Goal: Communication & Community: Answer question/provide support

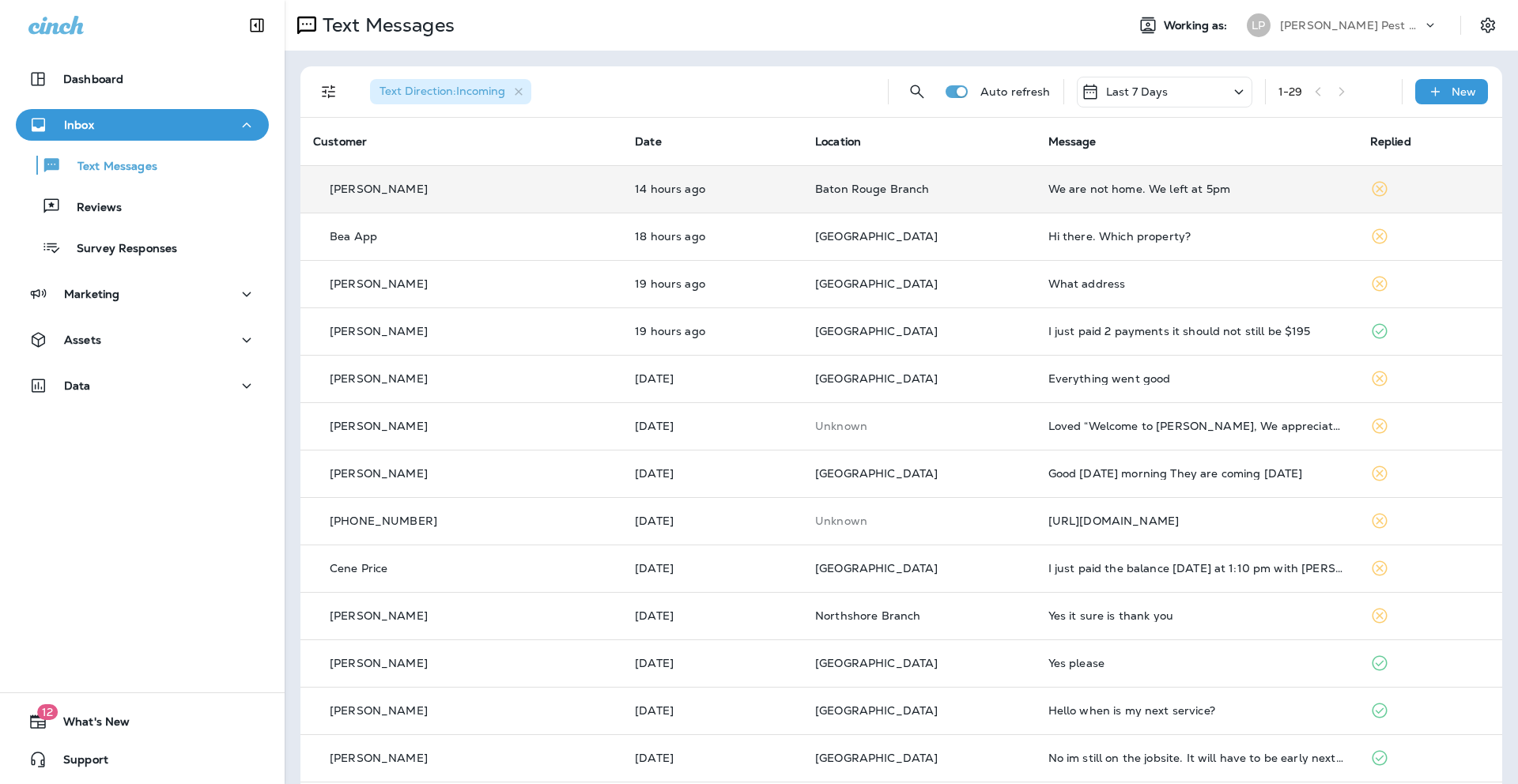
click at [1116, 193] on div "We are not home. We left at 5pm" at bounding box center [1196, 189] width 296 height 13
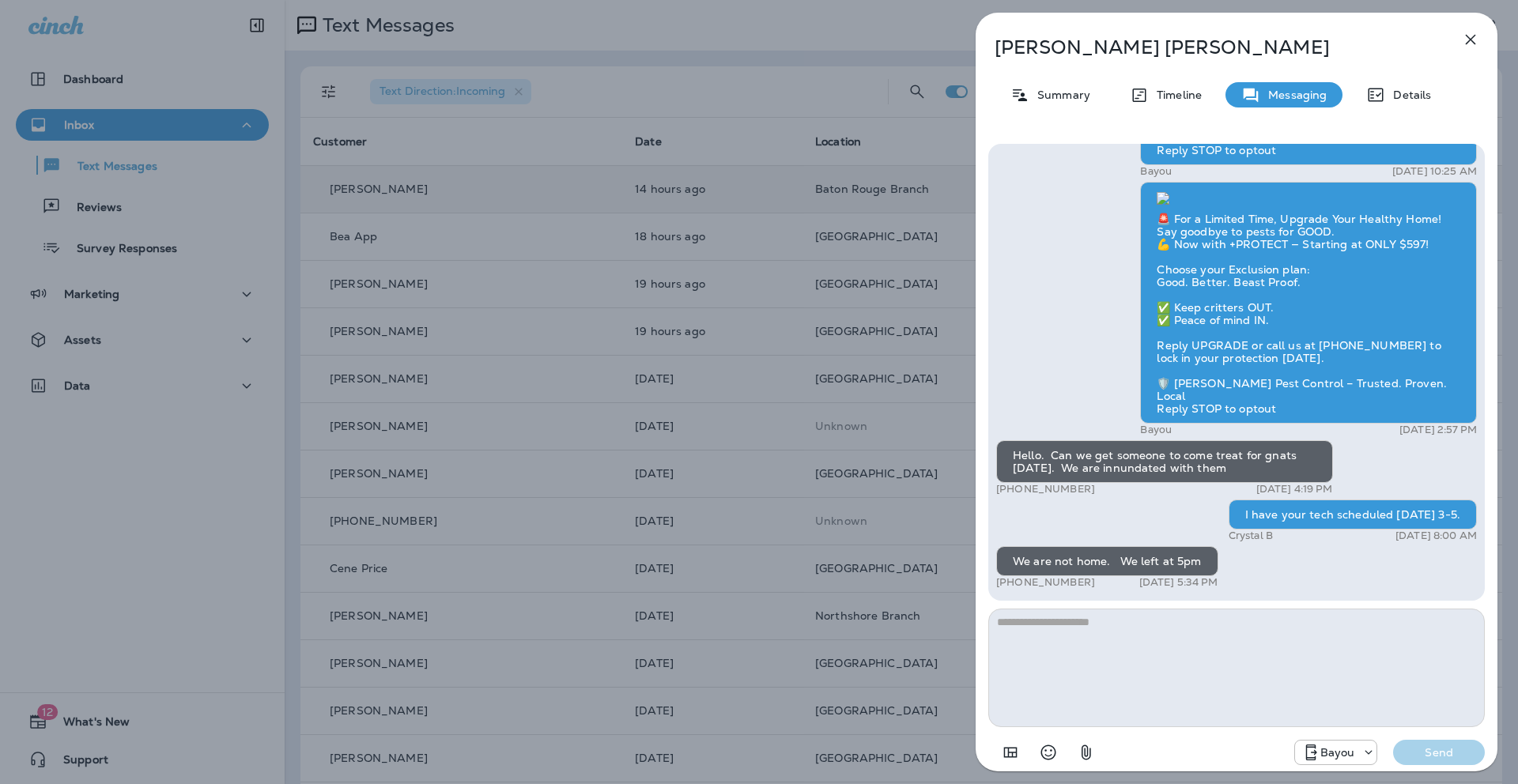
click at [1468, 35] on icon "button" at bounding box center [1471, 39] width 19 height 19
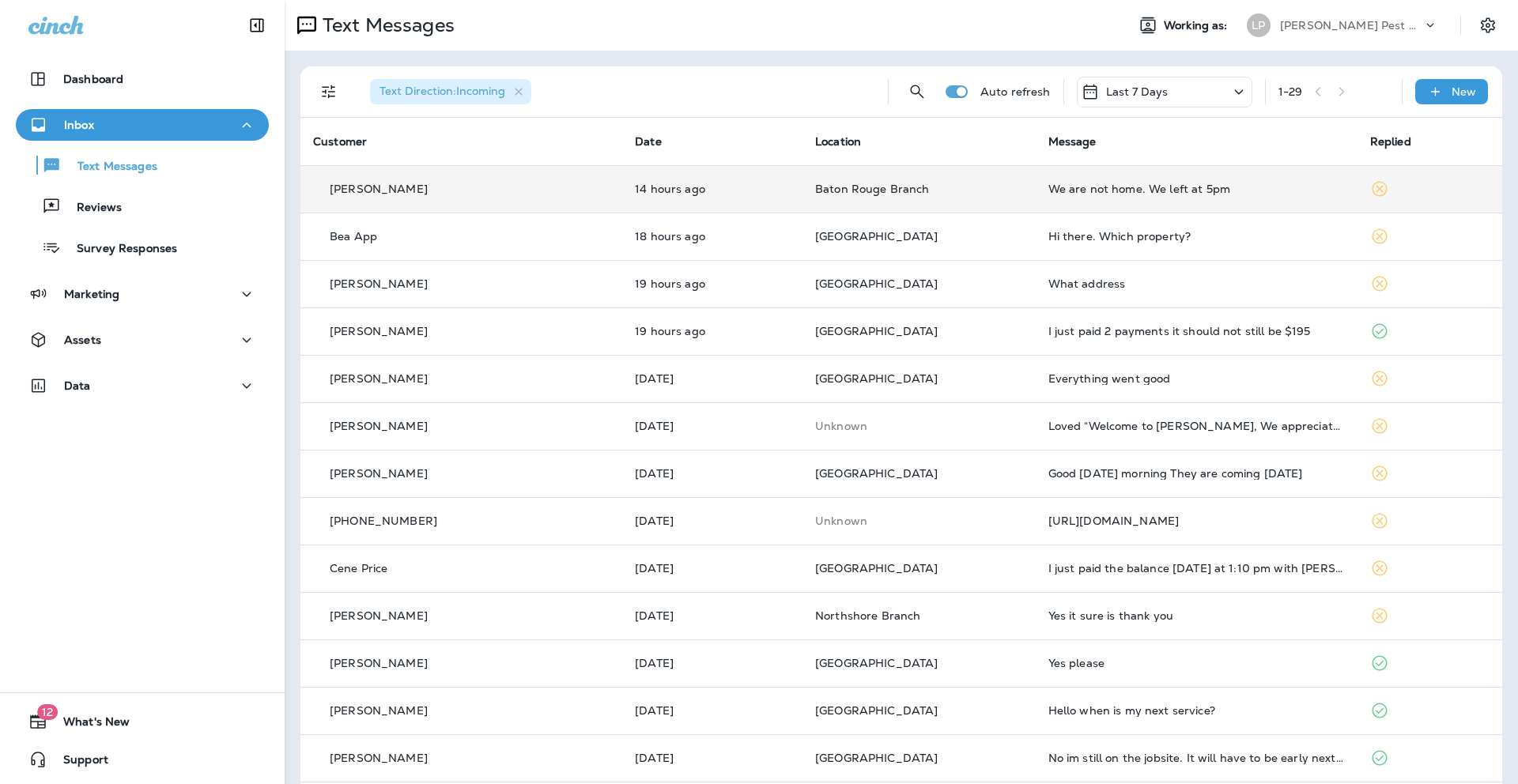
click at [1087, 189] on div "We are not home. We left at 5pm" at bounding box center [1196, 189] width 296 height 13
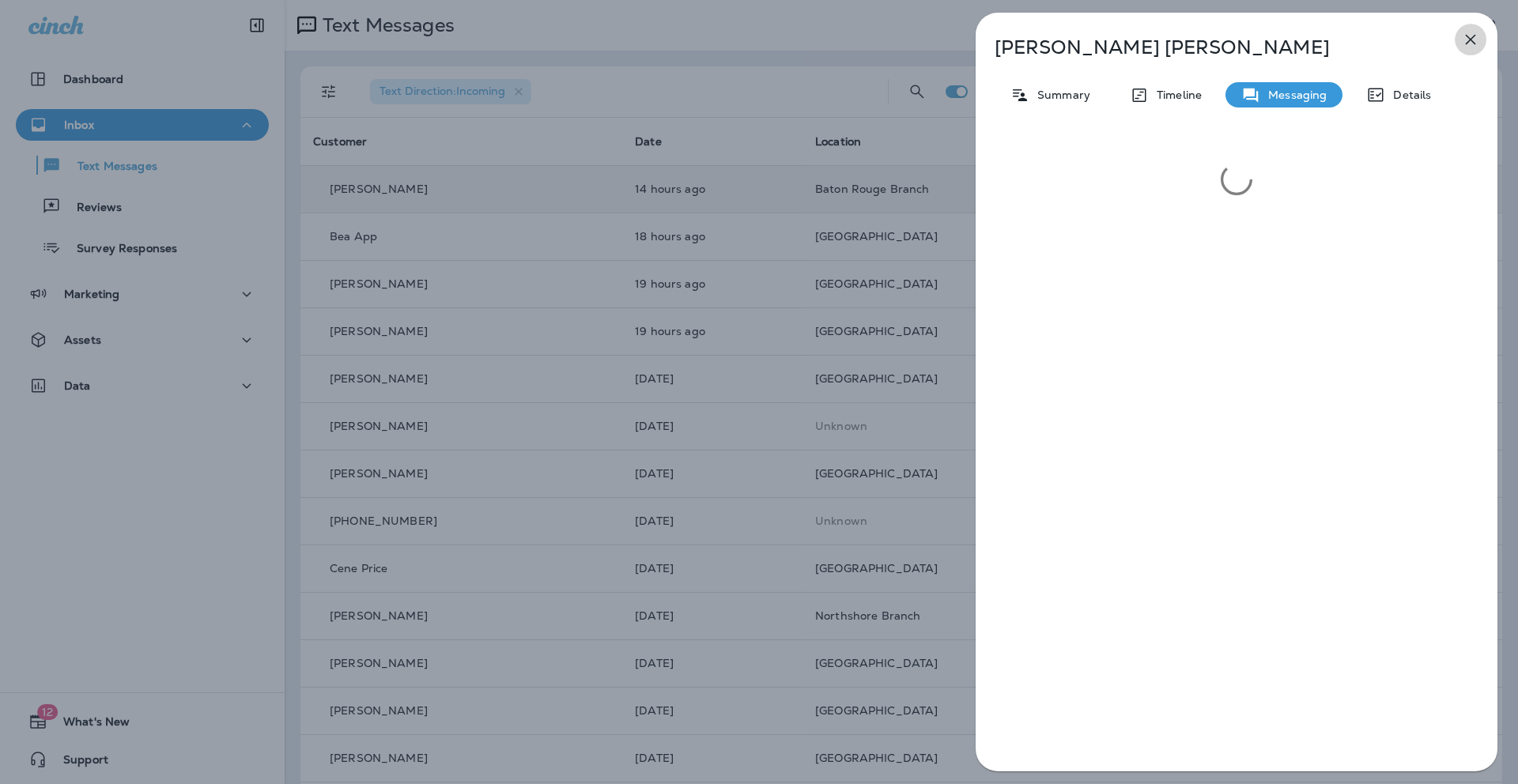
click at [1465, 33] on icon "button" at bounding box center [1471, 39] width 19 height 19
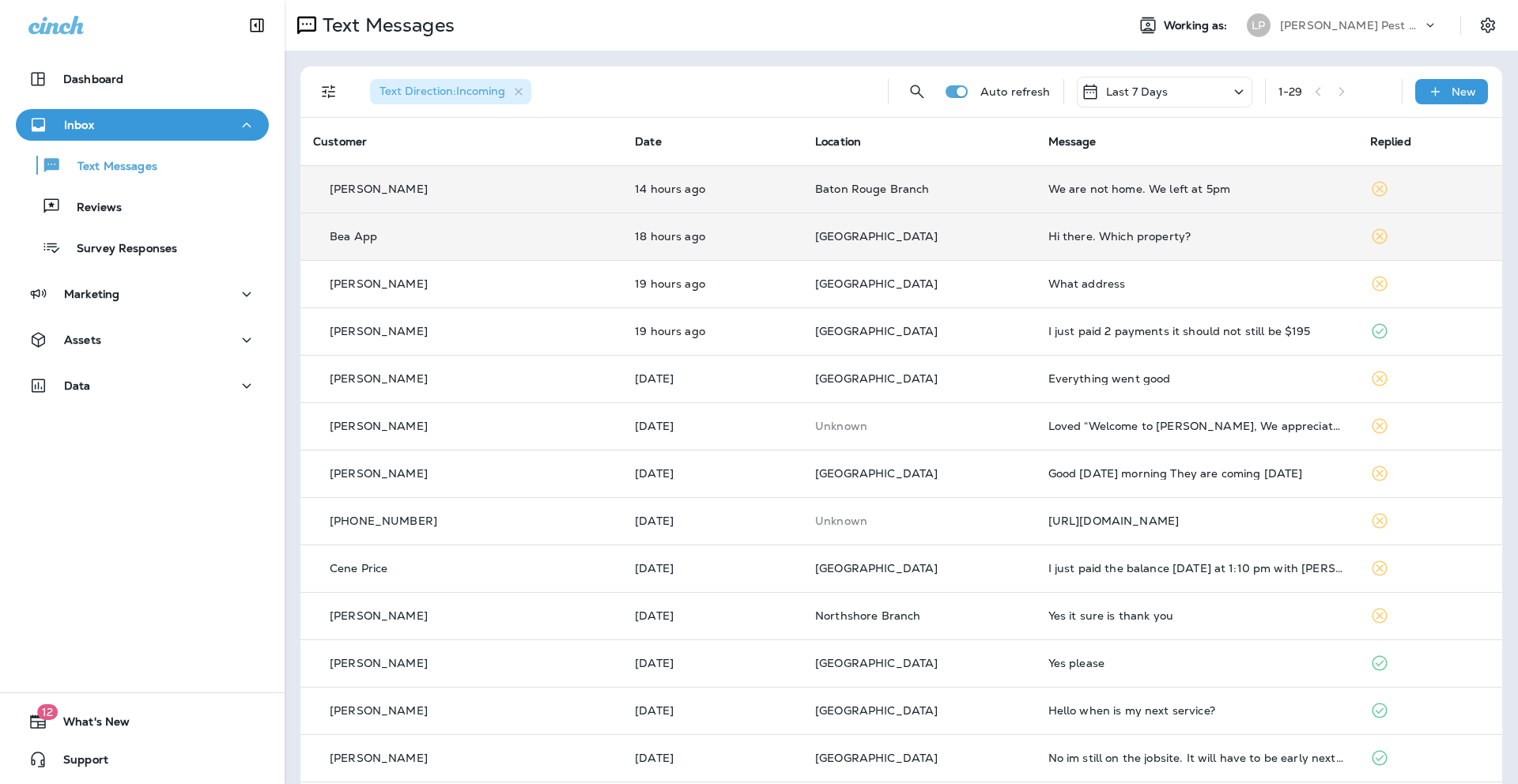
click at [1092, 227] on td "Hi there. Which property?" at bounding box center [1197, 236] width 322 height 47
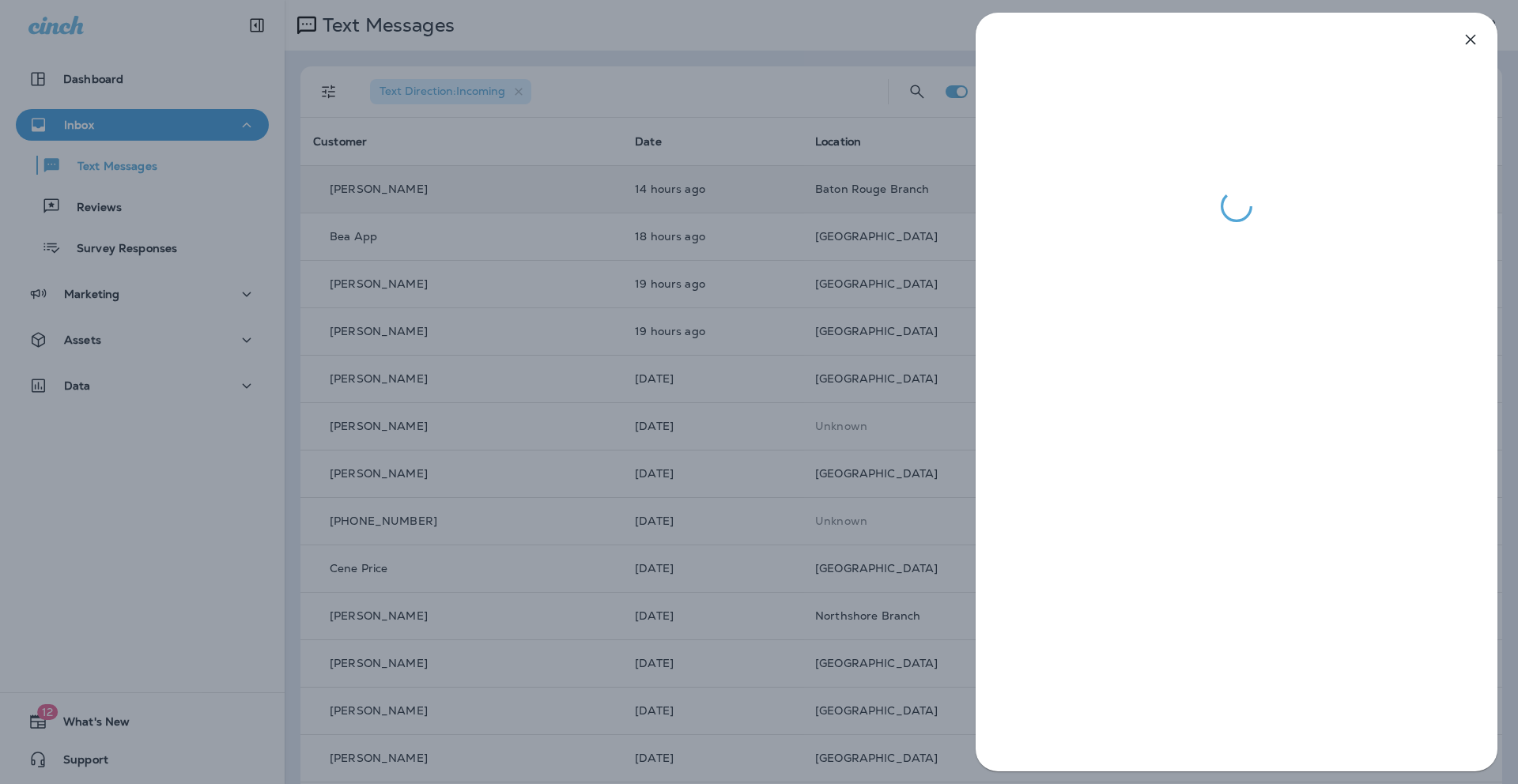
click at [1468, 39] on icon "button" at bounding box center [1471, 39] width 19 height 19
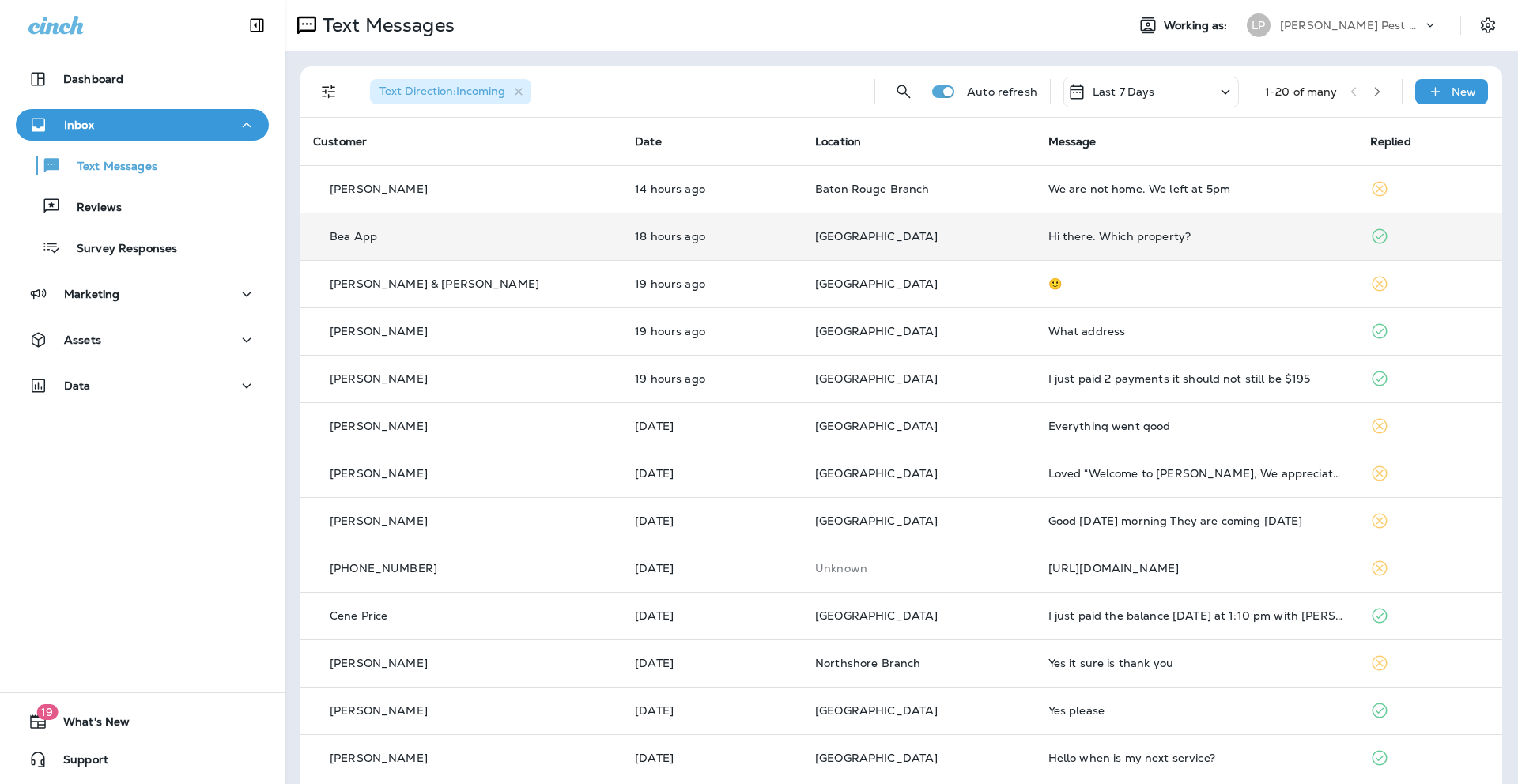
click at [1160, 242] on div "Hi there. Which property?" at bounding box center [1196, 237] width 296 height 13
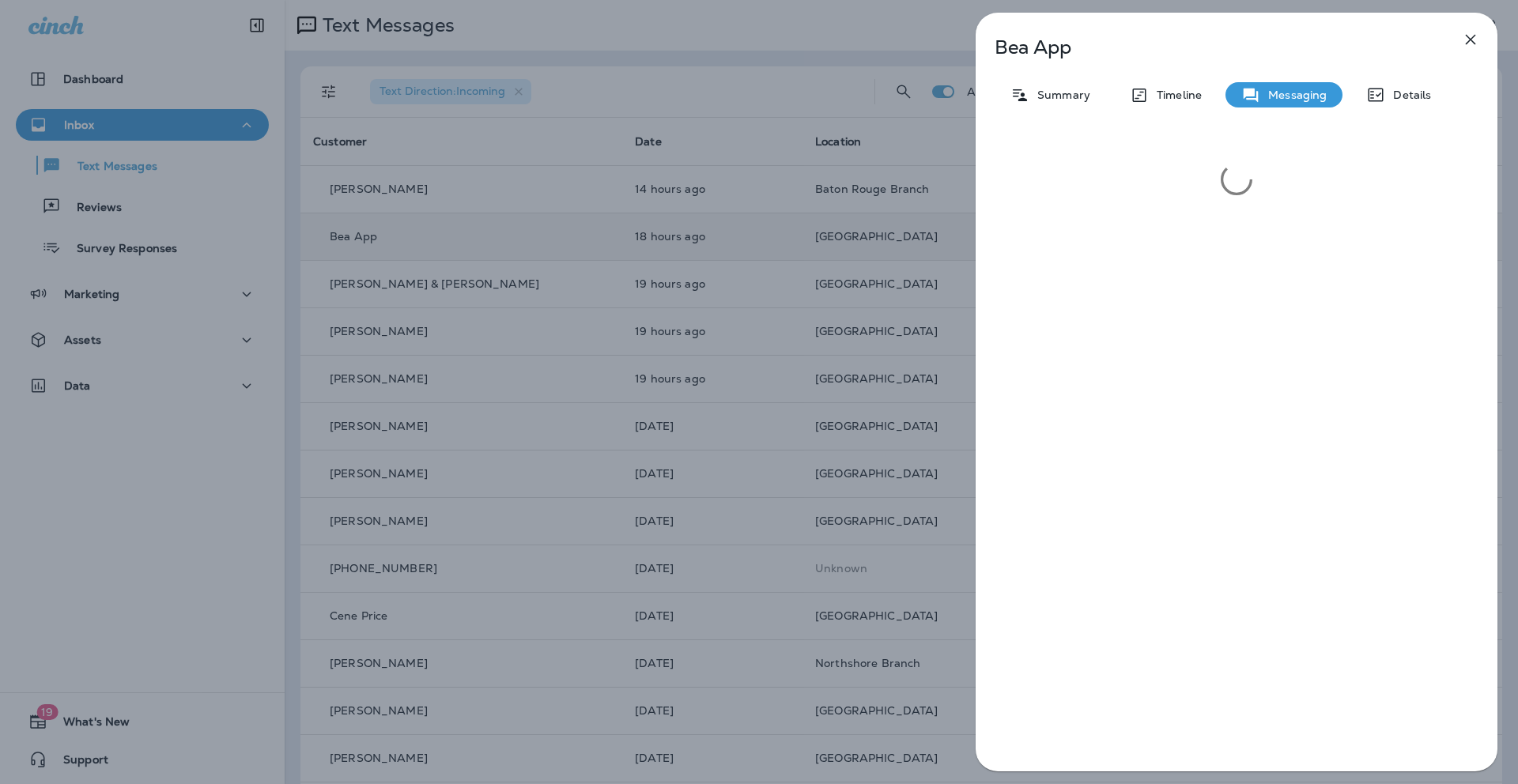
click at [1475, 33] on icon "button" at bounding box center [1471, 39] width 19 height 19
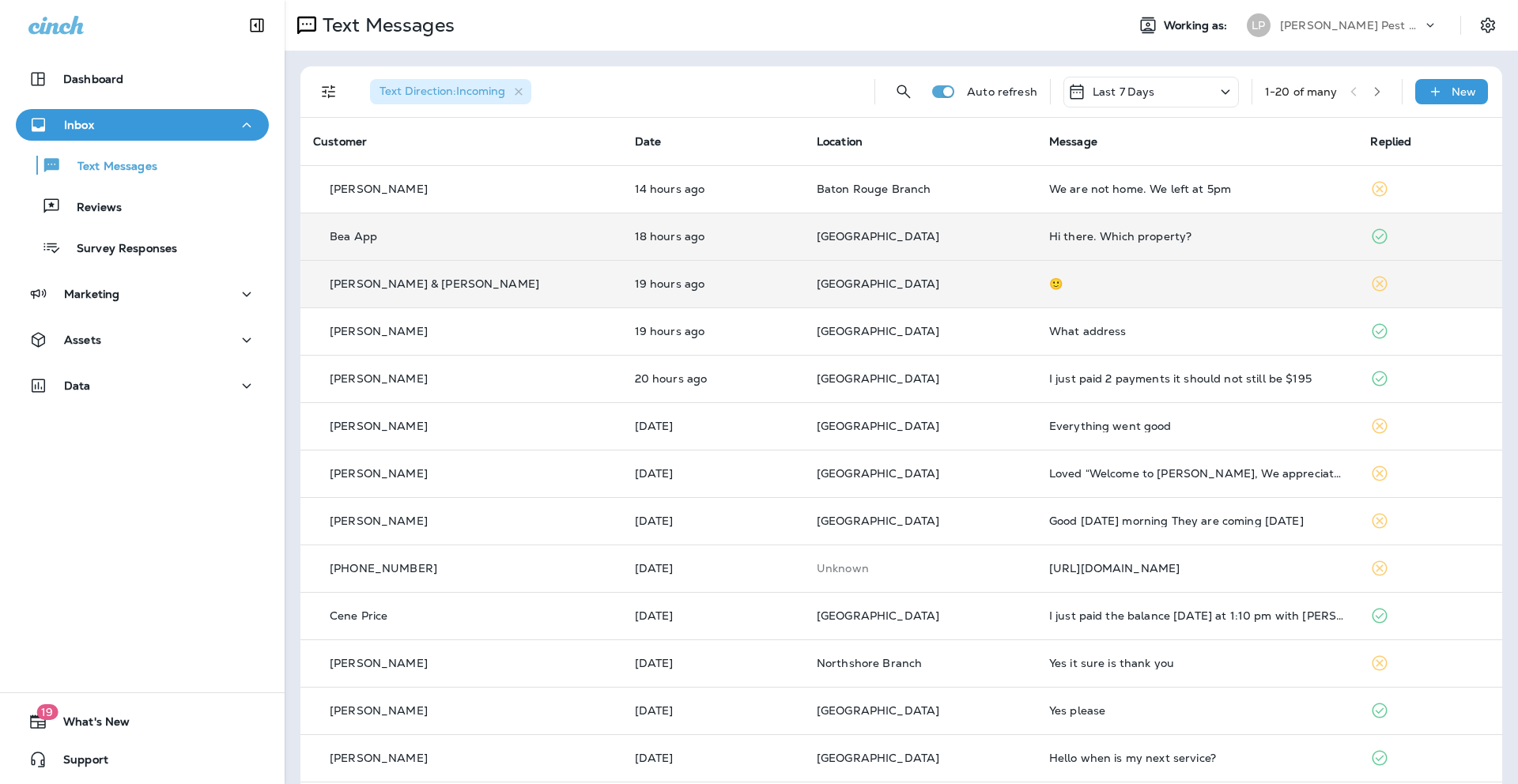
click at [1212, 280] on div "🙂" at bounding box center [1197, 284] width 296 height 13
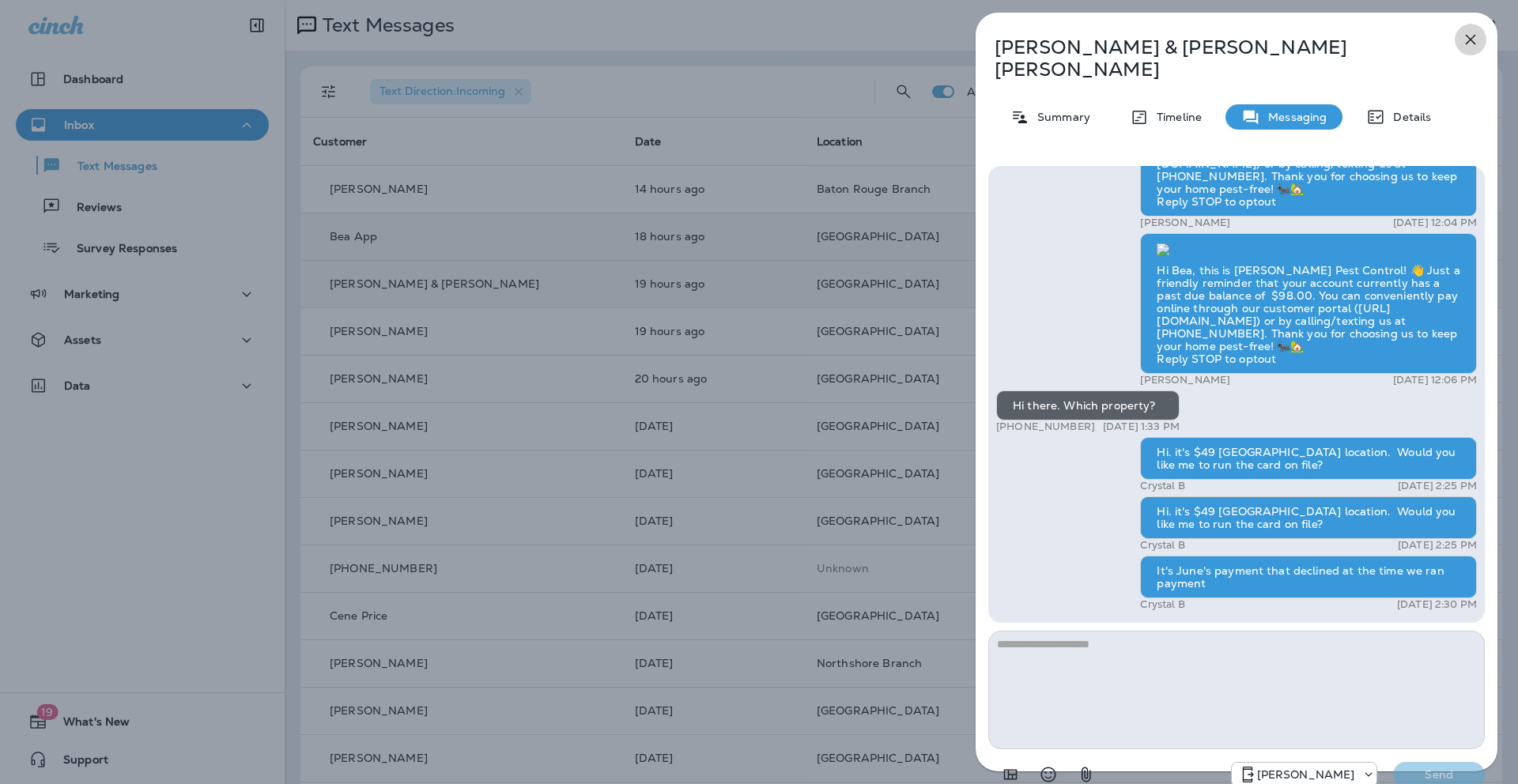
click at [1472, 43] on icon "button" at bounding box center [1471, 39] width 19 height 19
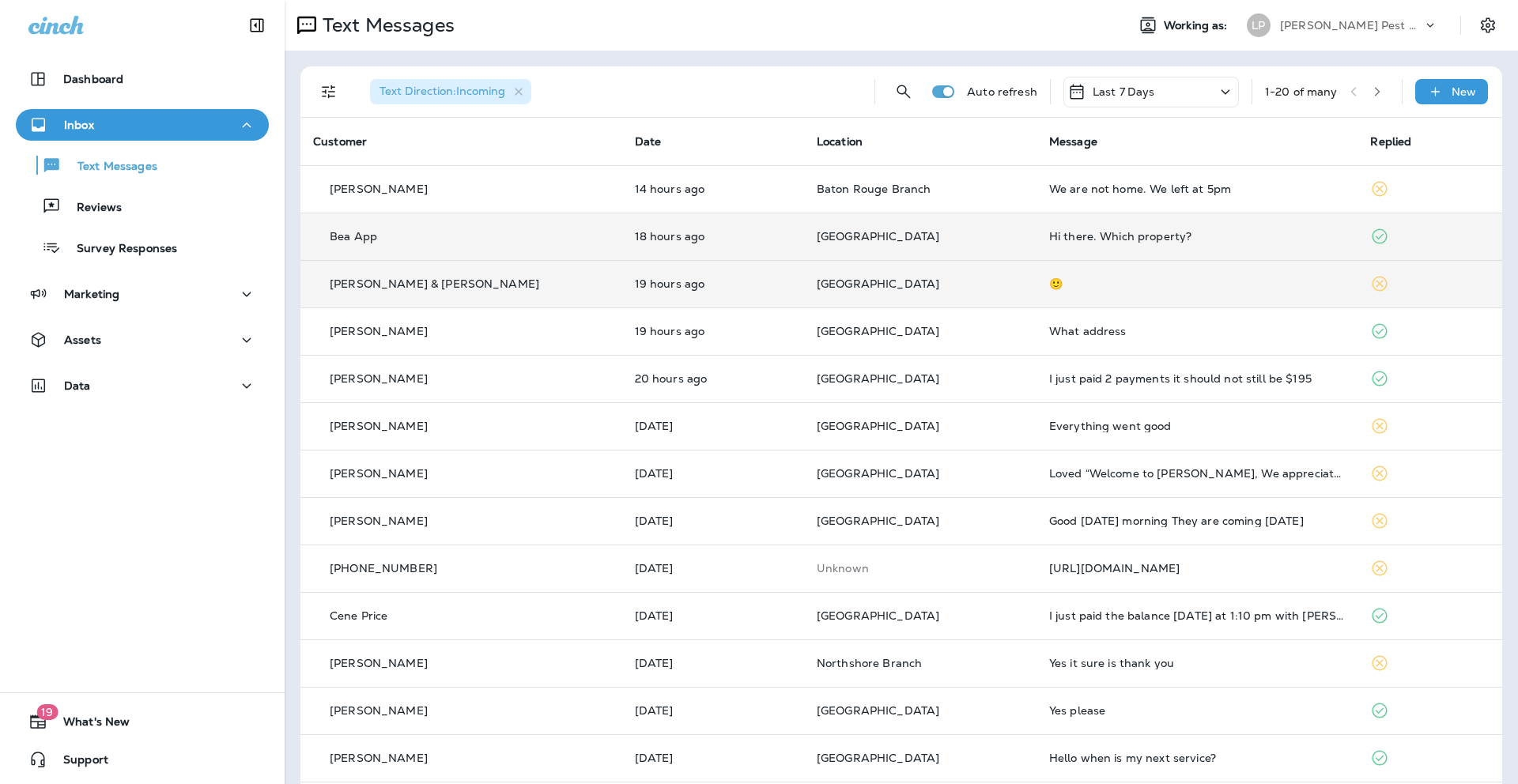
click at [1134, 292] on td "🙂" at bounding box center [1197, 283] width 322 height 47
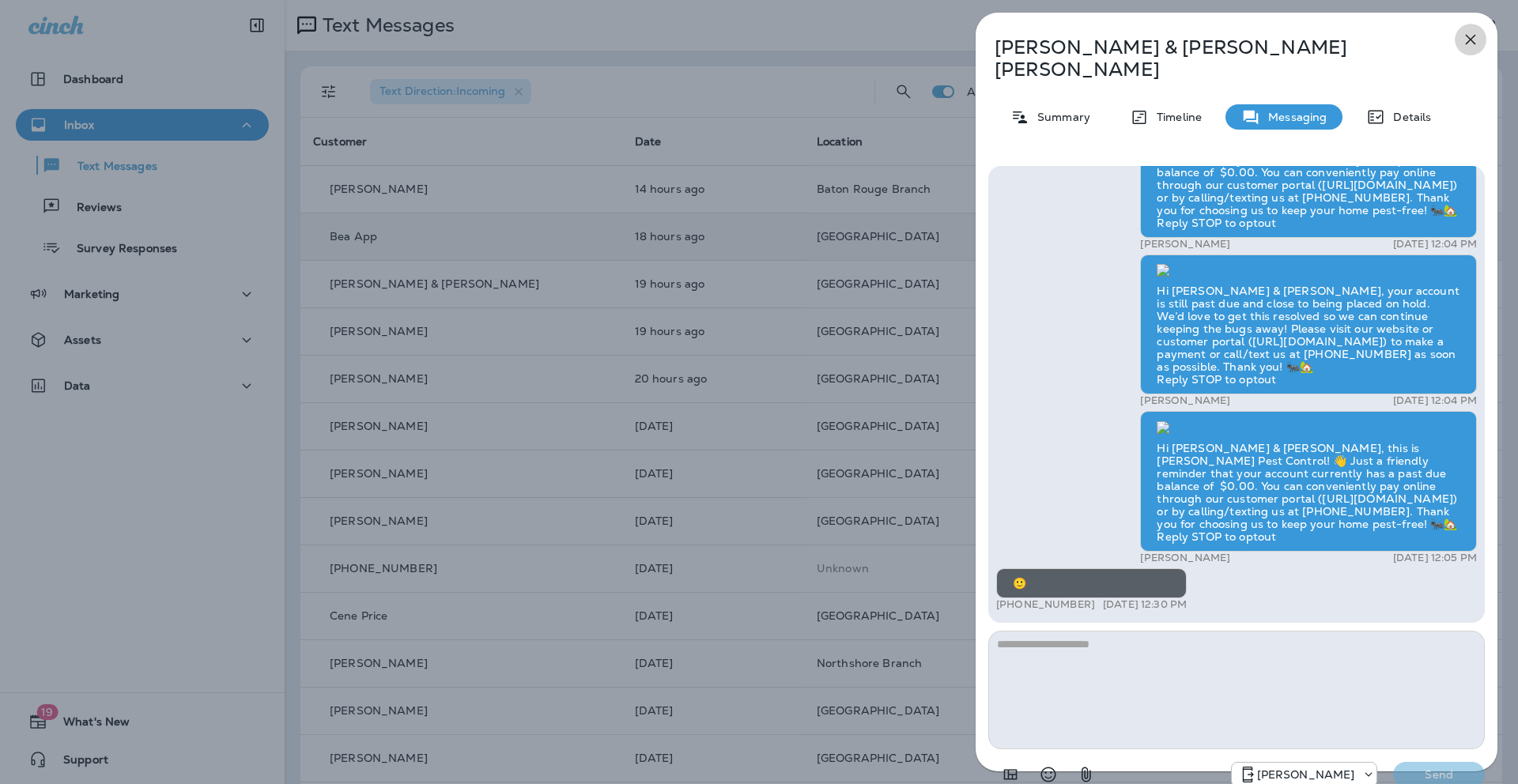
click at [1462, 35] on icon "button" at bounding box center [1471, 39] width 19 height 19
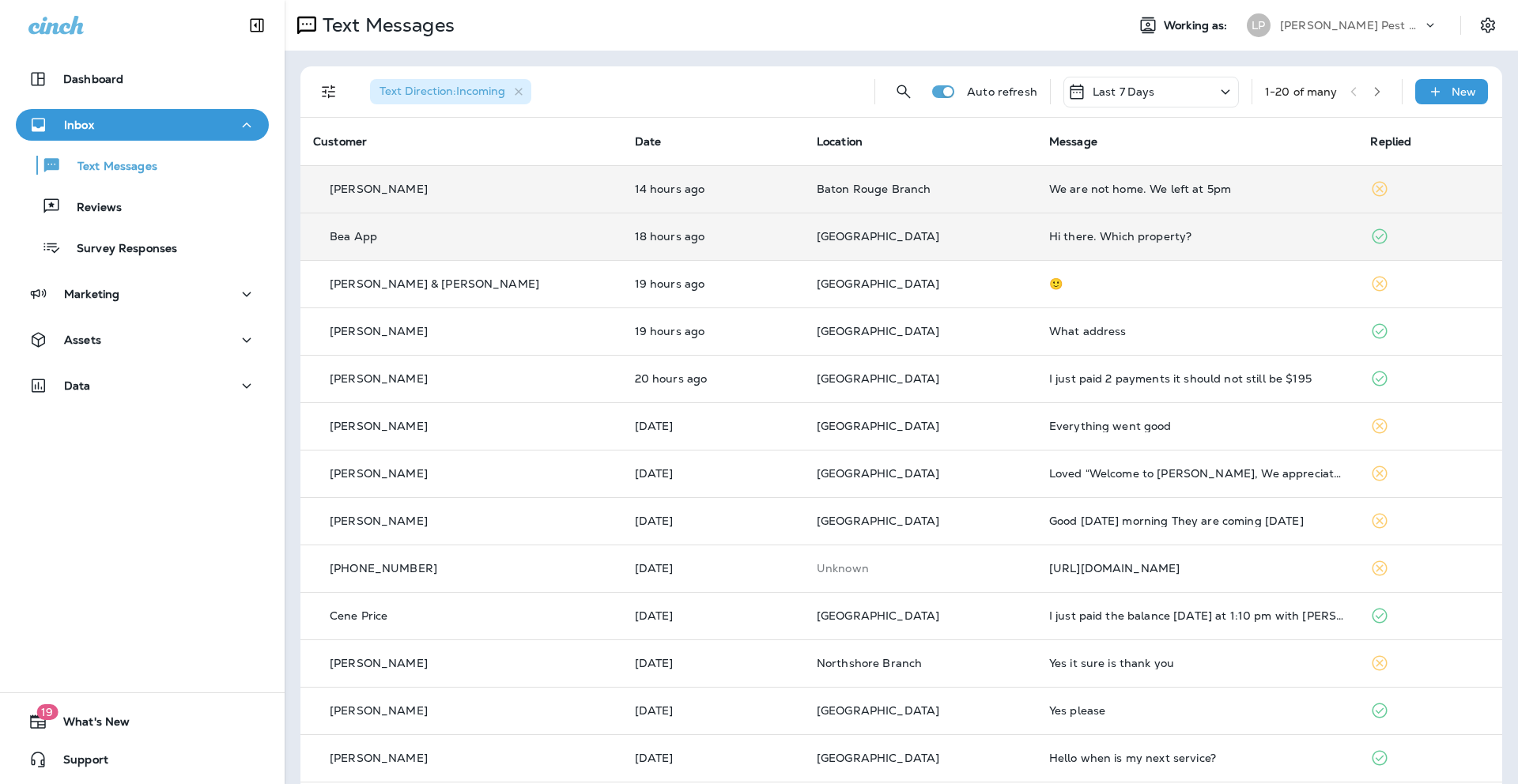
click at [1134, 183] on div "We are not home. We left at 5pm" at bounding box center [1197, 189] width 296 height 13
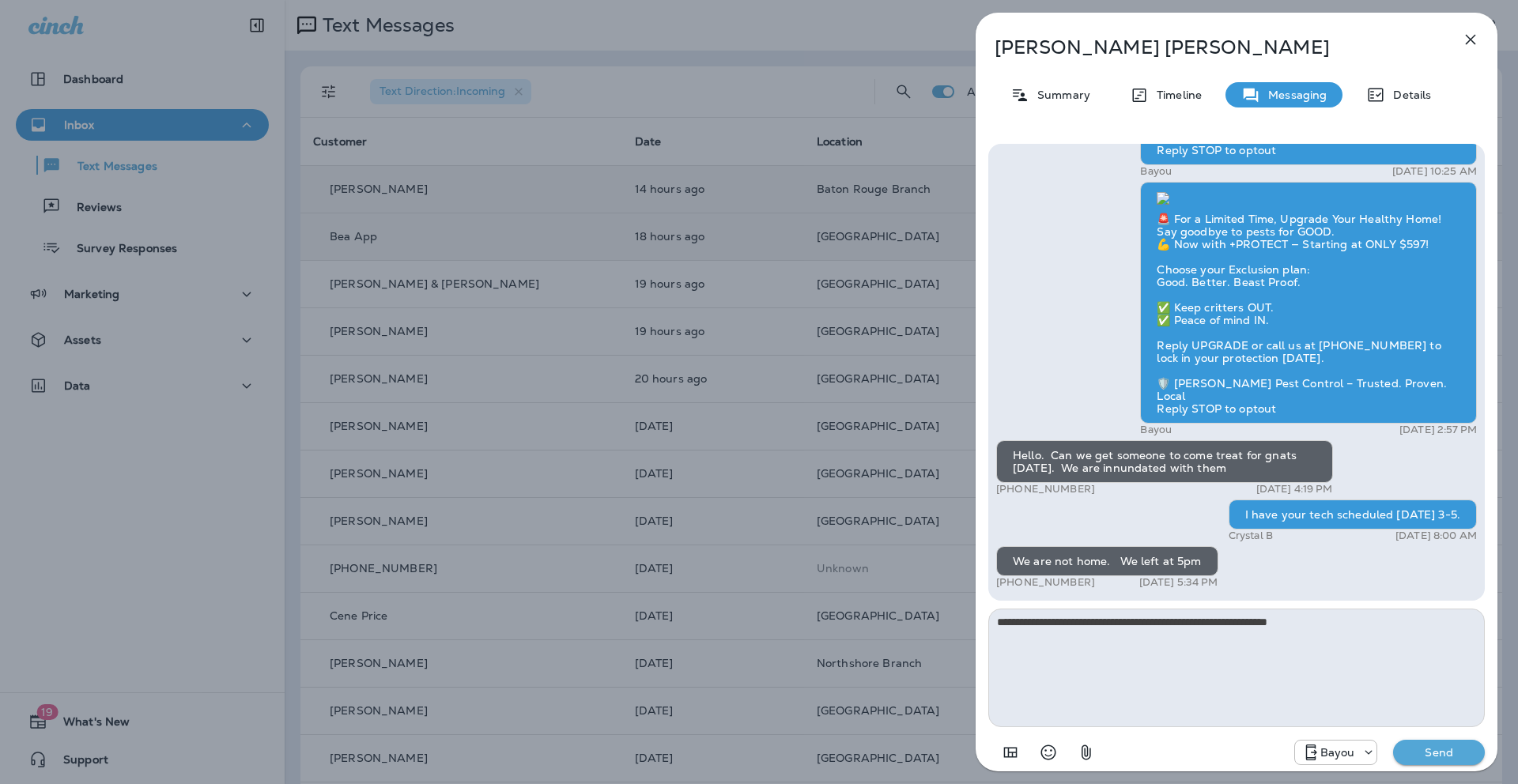
type textarea "**********"
click at [1432, 756] on p "Send" at bounding box center [1439, 753] width 67 height 14
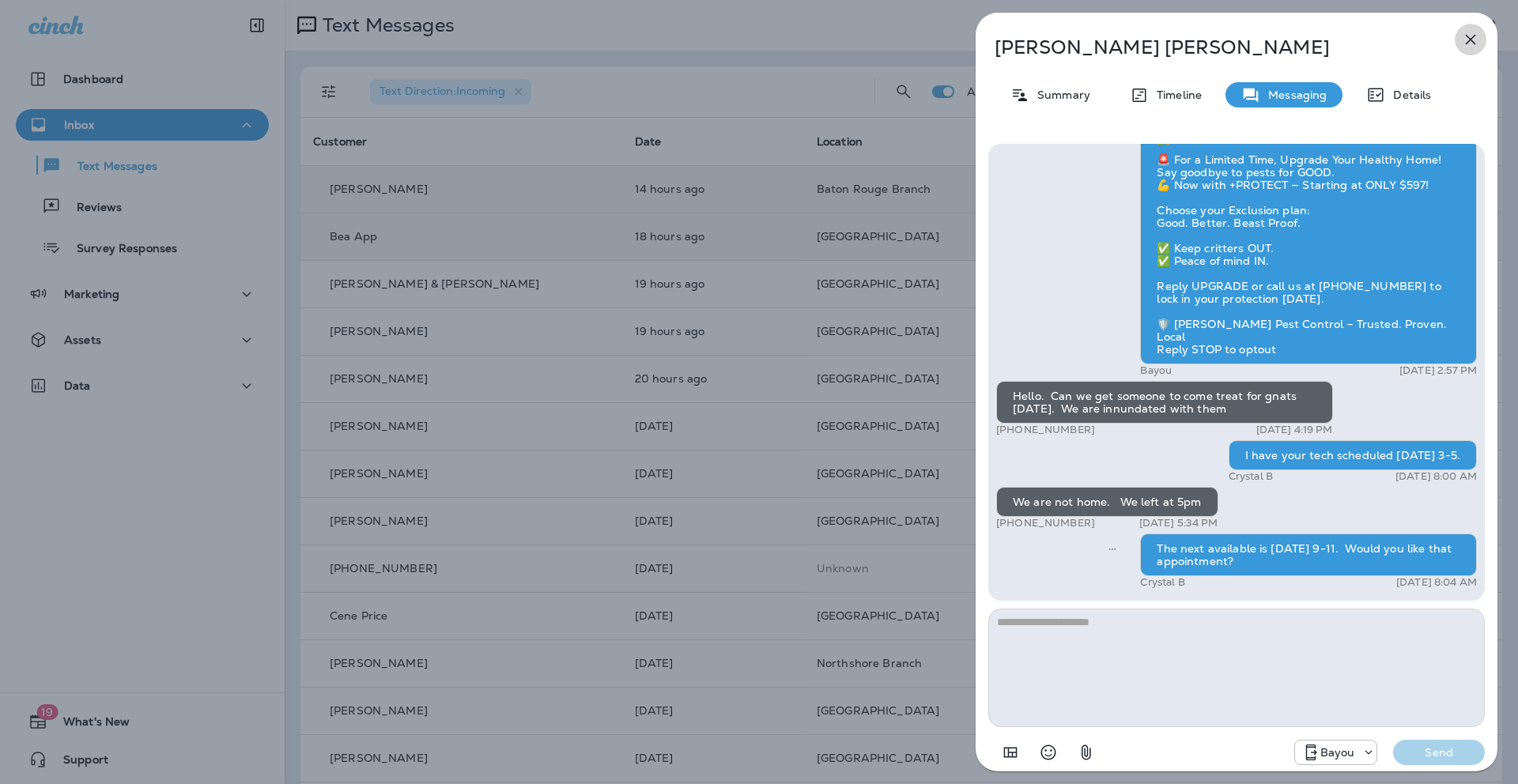
click at [1467, 41] on icon "button" at bounding box center [1471, 39] width 19 height 19
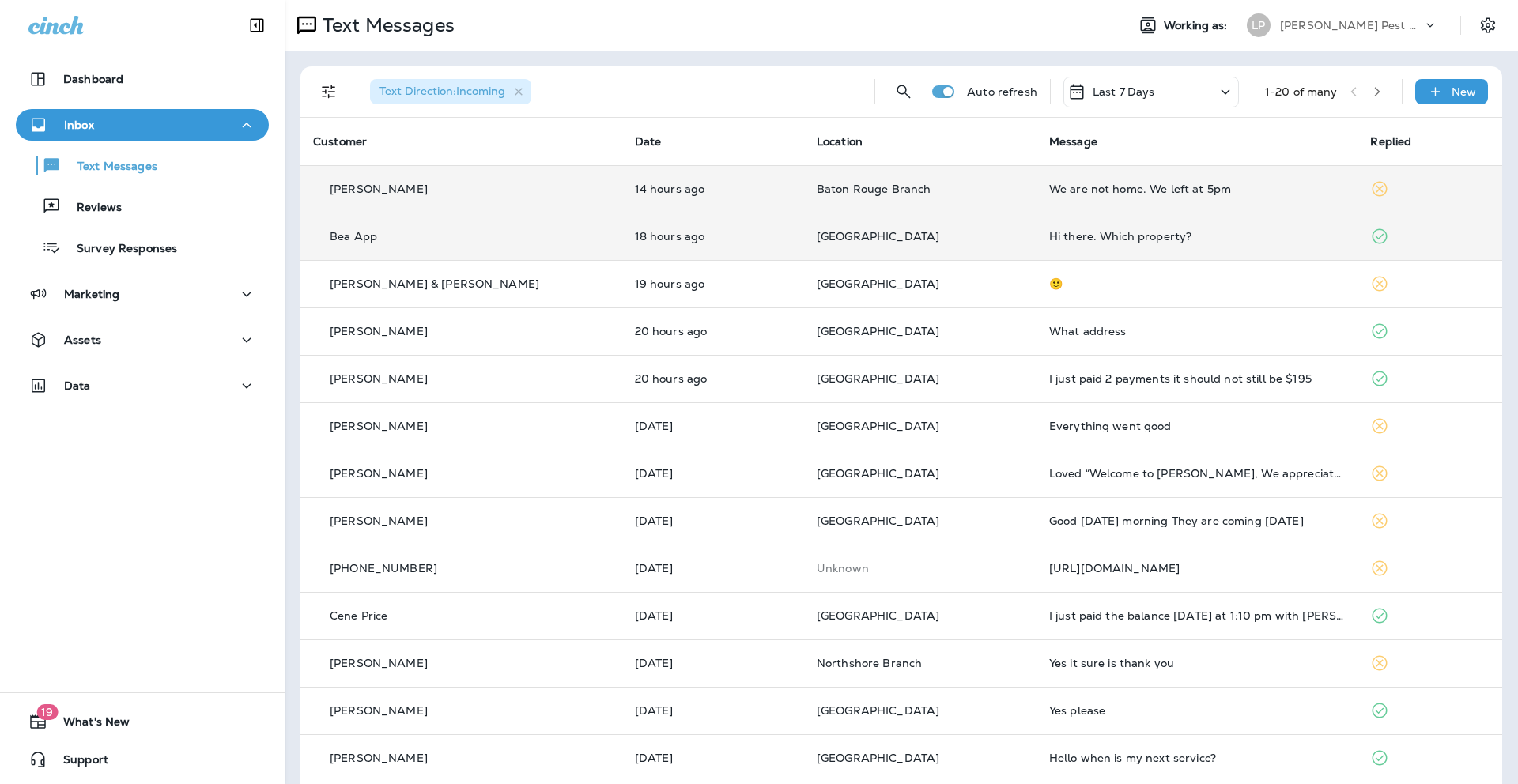
click at [1178, 199] on td "We are not home. We left at 5pm" at bounding box center [1197, 189] width 322 height 47
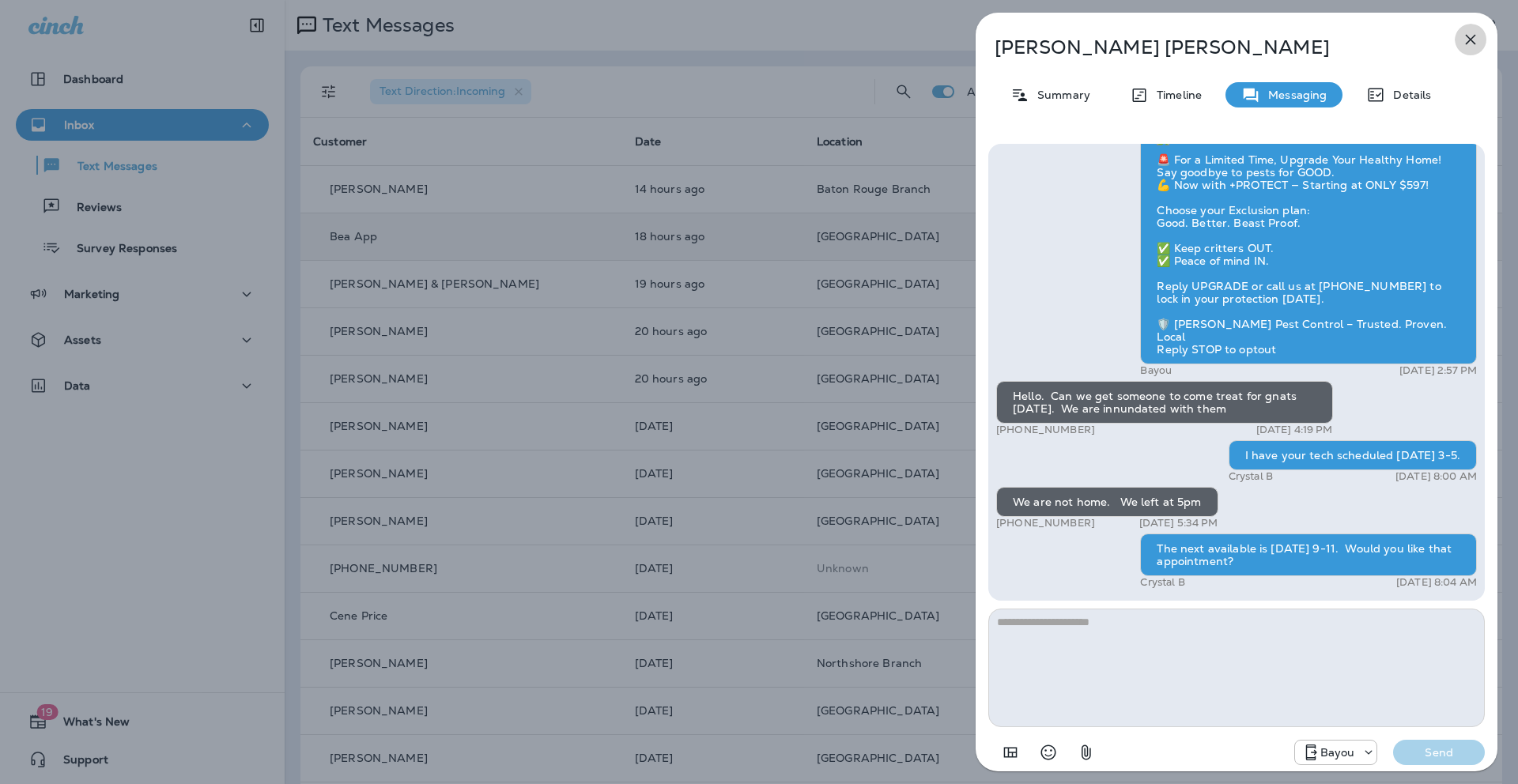
click at [1468, 35] on icon "button" at bounding box center [1471, 39] width 19 height 19
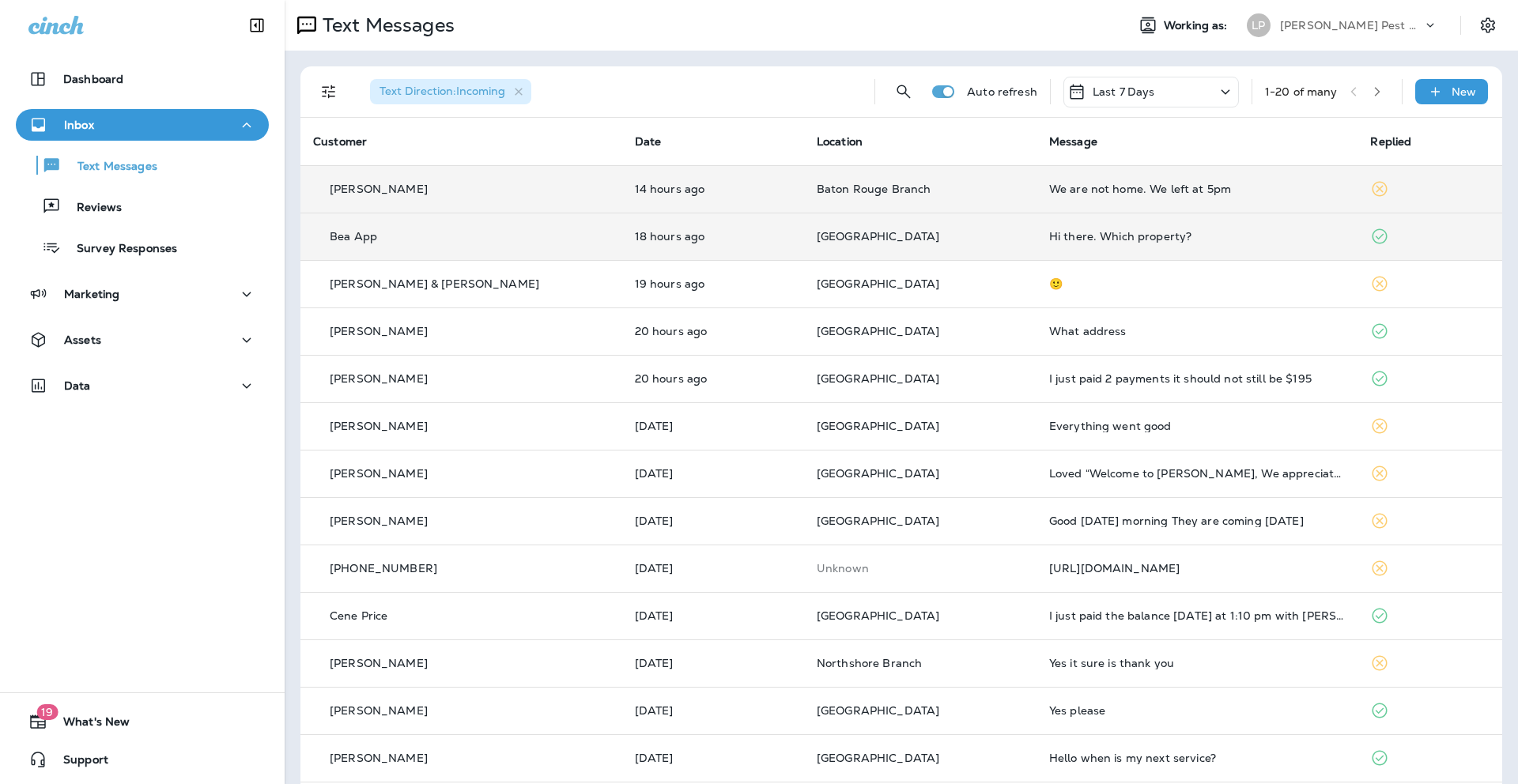
click at [1081, 196] on td "We are not home. We left at 5pm" at bounding box center [1197, 189] width 322 height 47
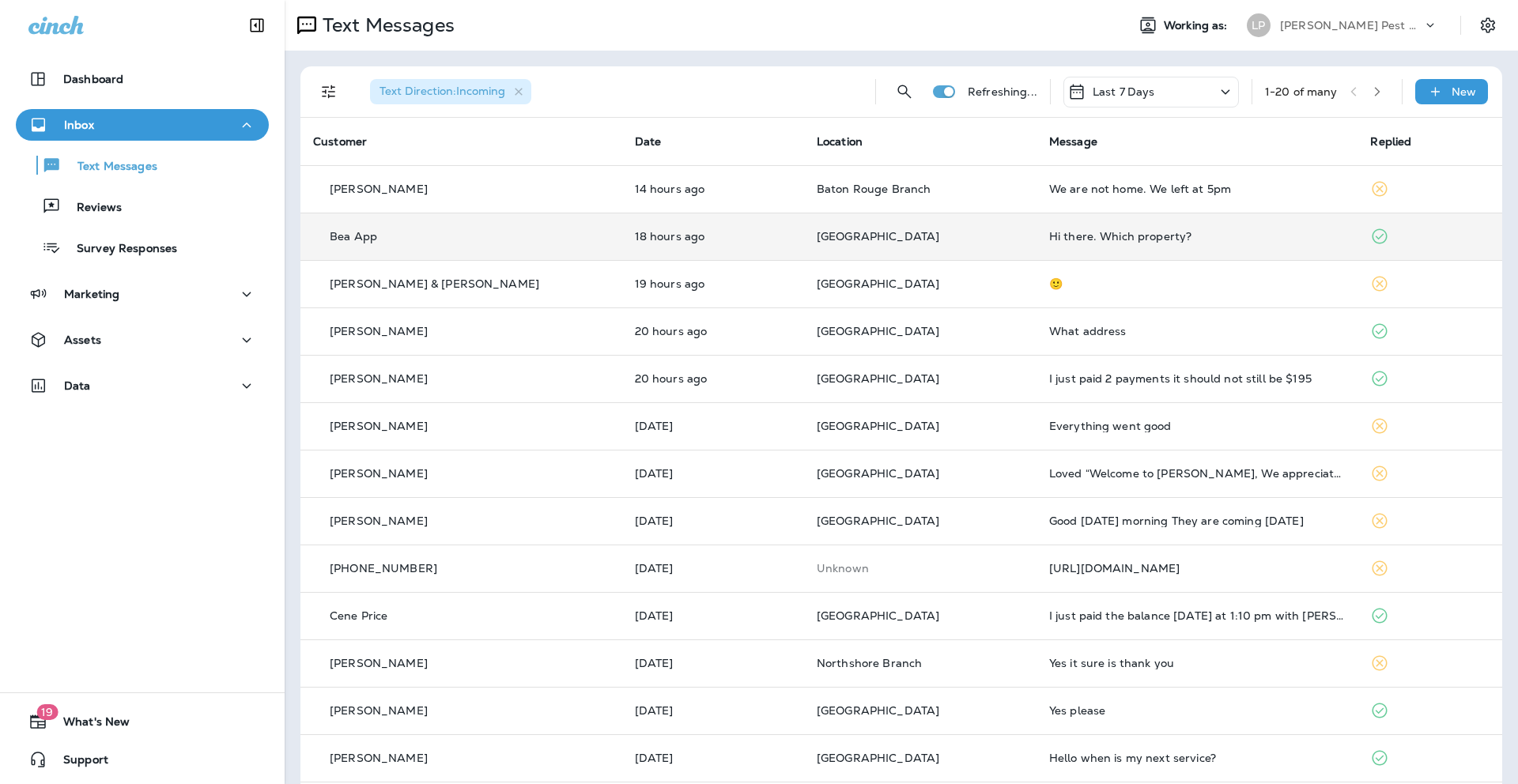
click at [1082, 196] on div at bounding box center [1316, 117] width 522 height 209
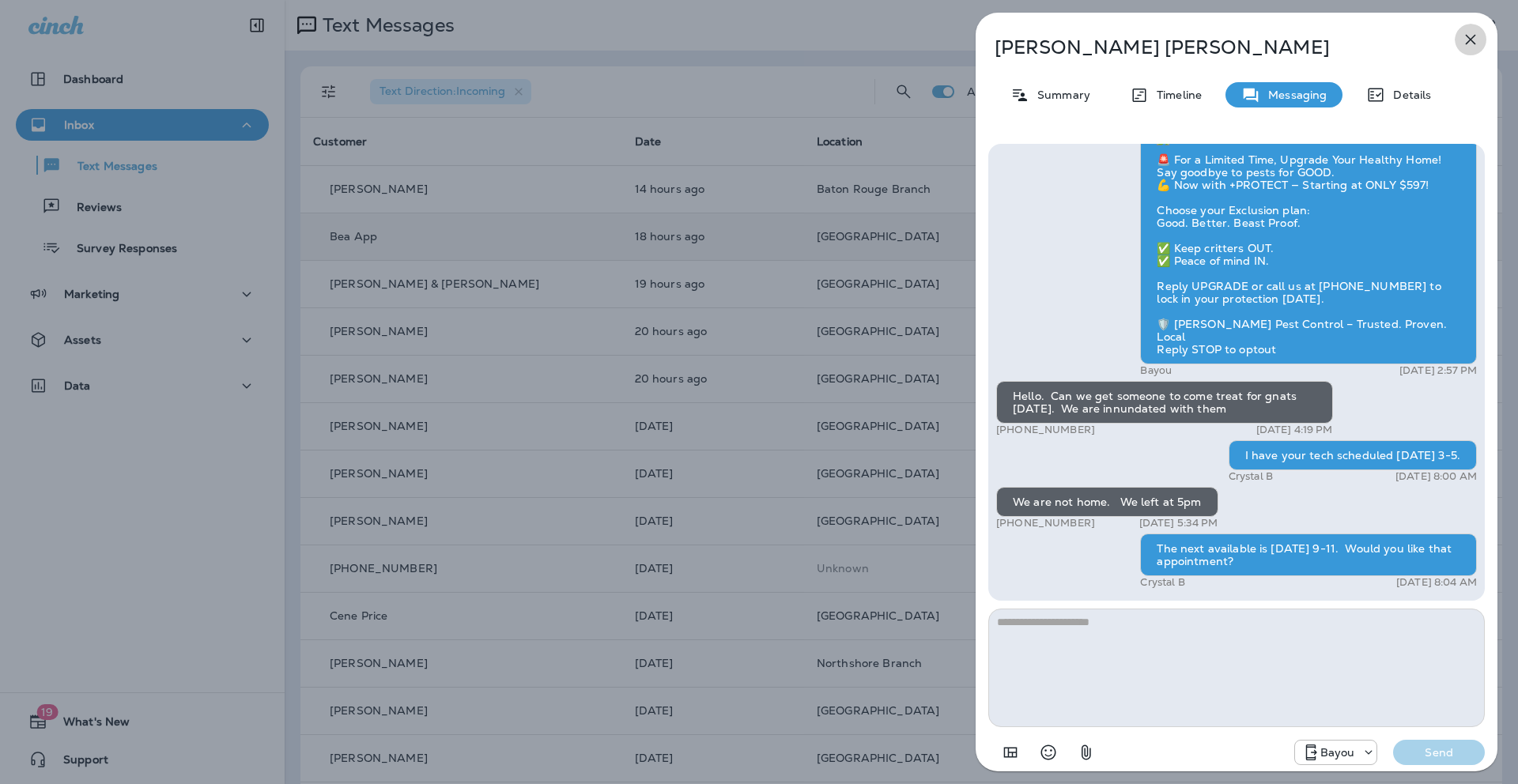
click at [1475, 39] on icon "button" at bounding box center [1471, 39] width 19 height 19
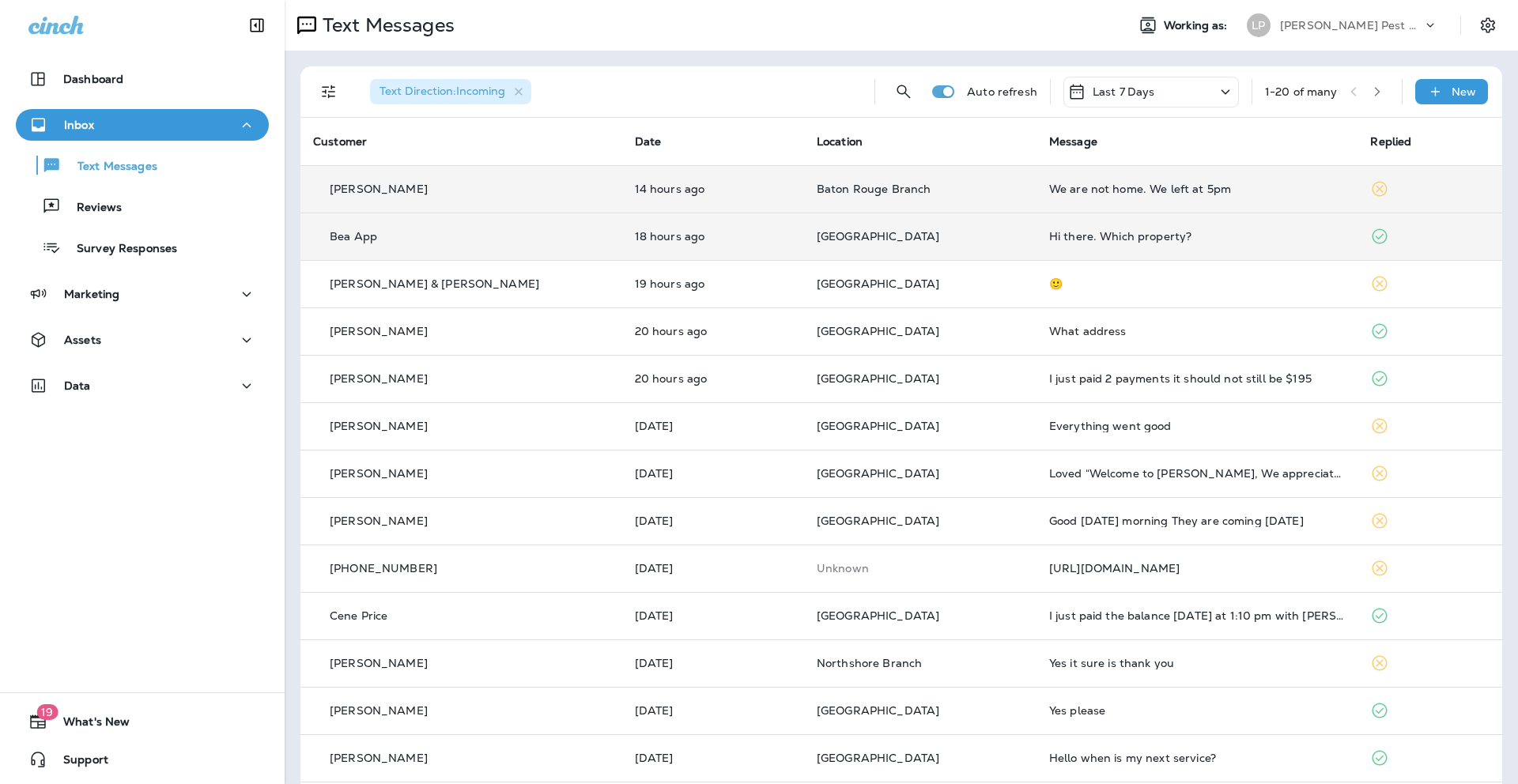
click at [1249, 197] on td "We are not home. We left at 5pm" at bounding box center [1197, 189] width 322 height 47
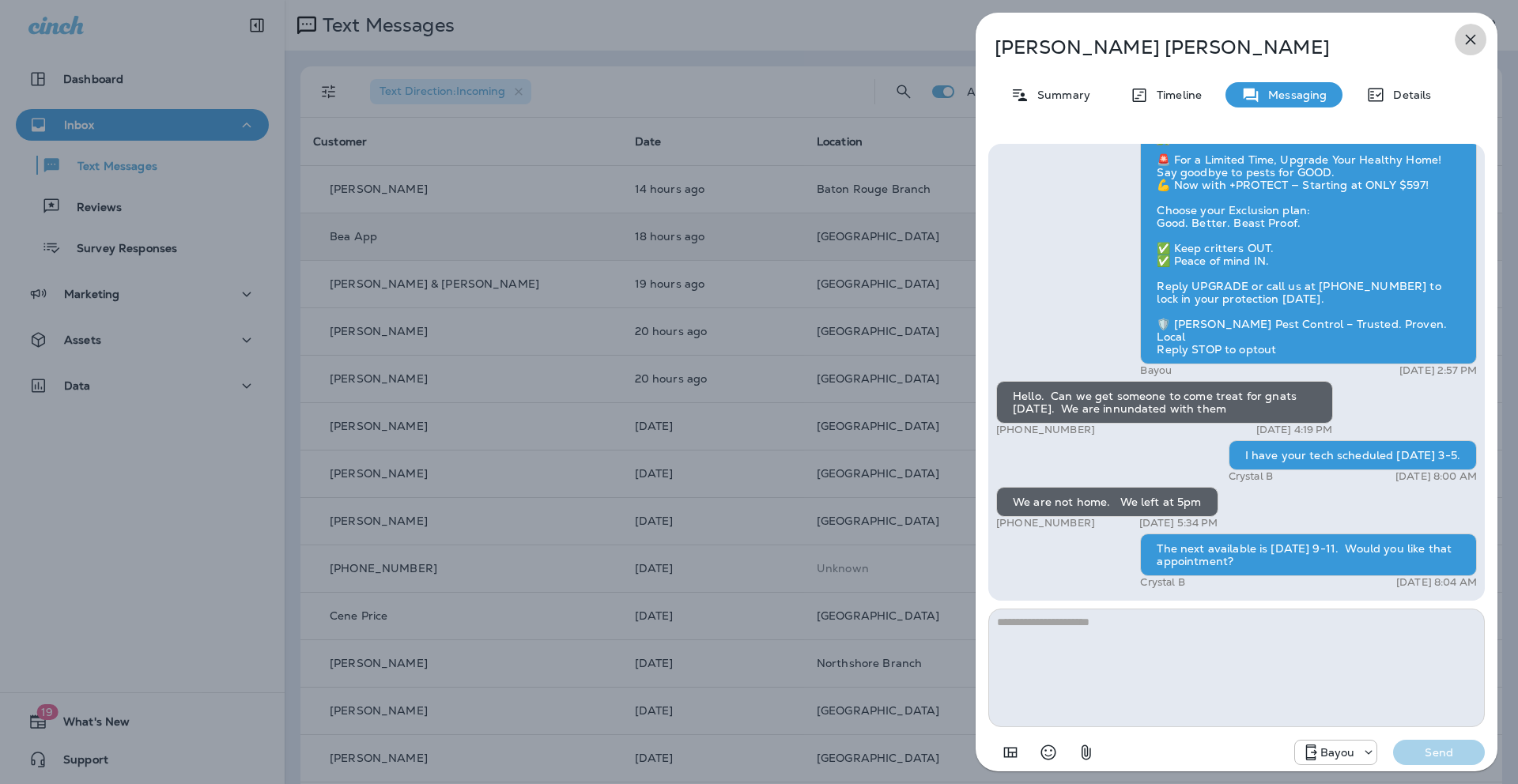
click at [1466, 39] on icon "button" at bounding box center [1471, 39] width 19 height 19
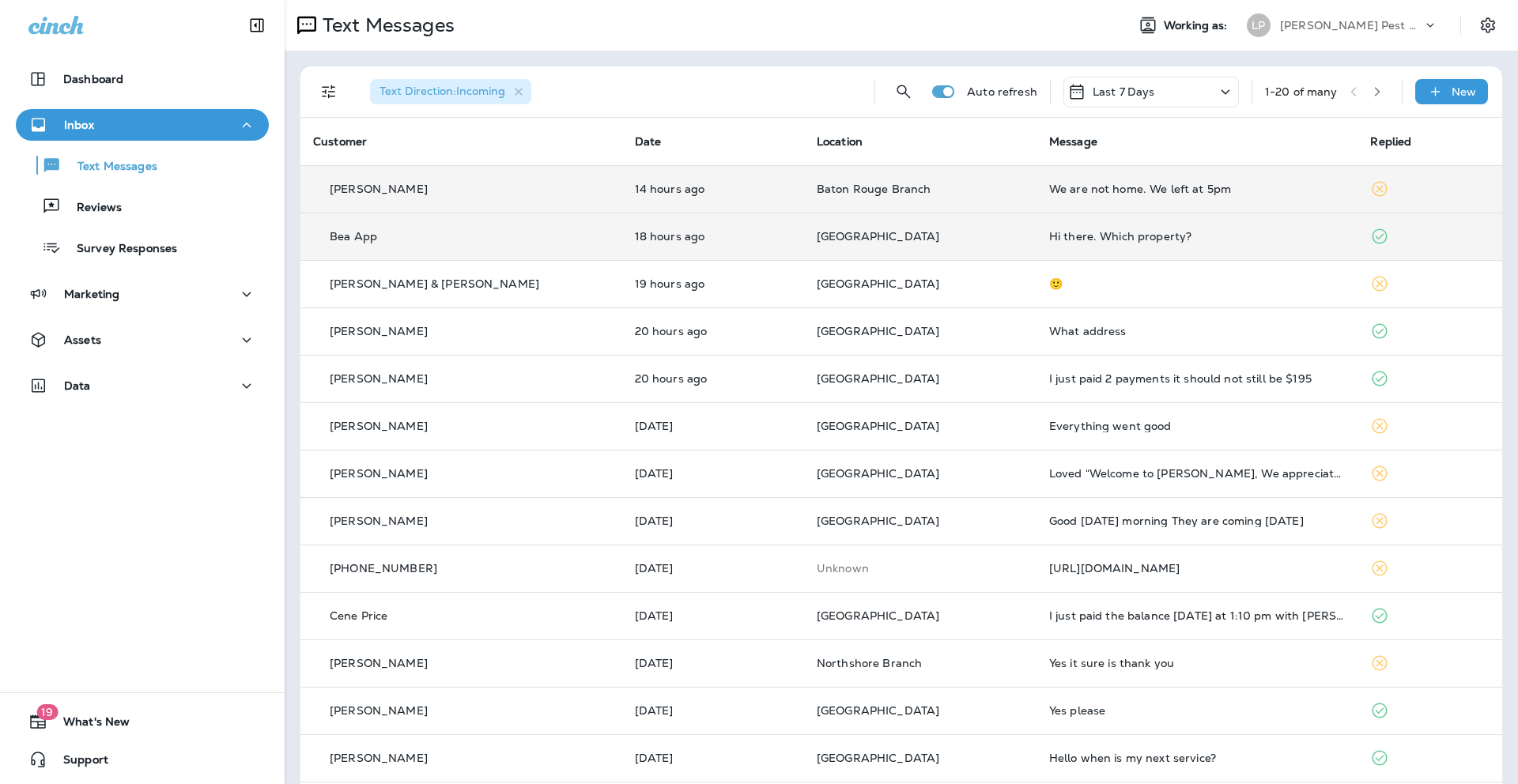
click at [1060, 197] on td "We are not home. We left at 5pm" at bounding box center [1197, 189] width 322 height 47
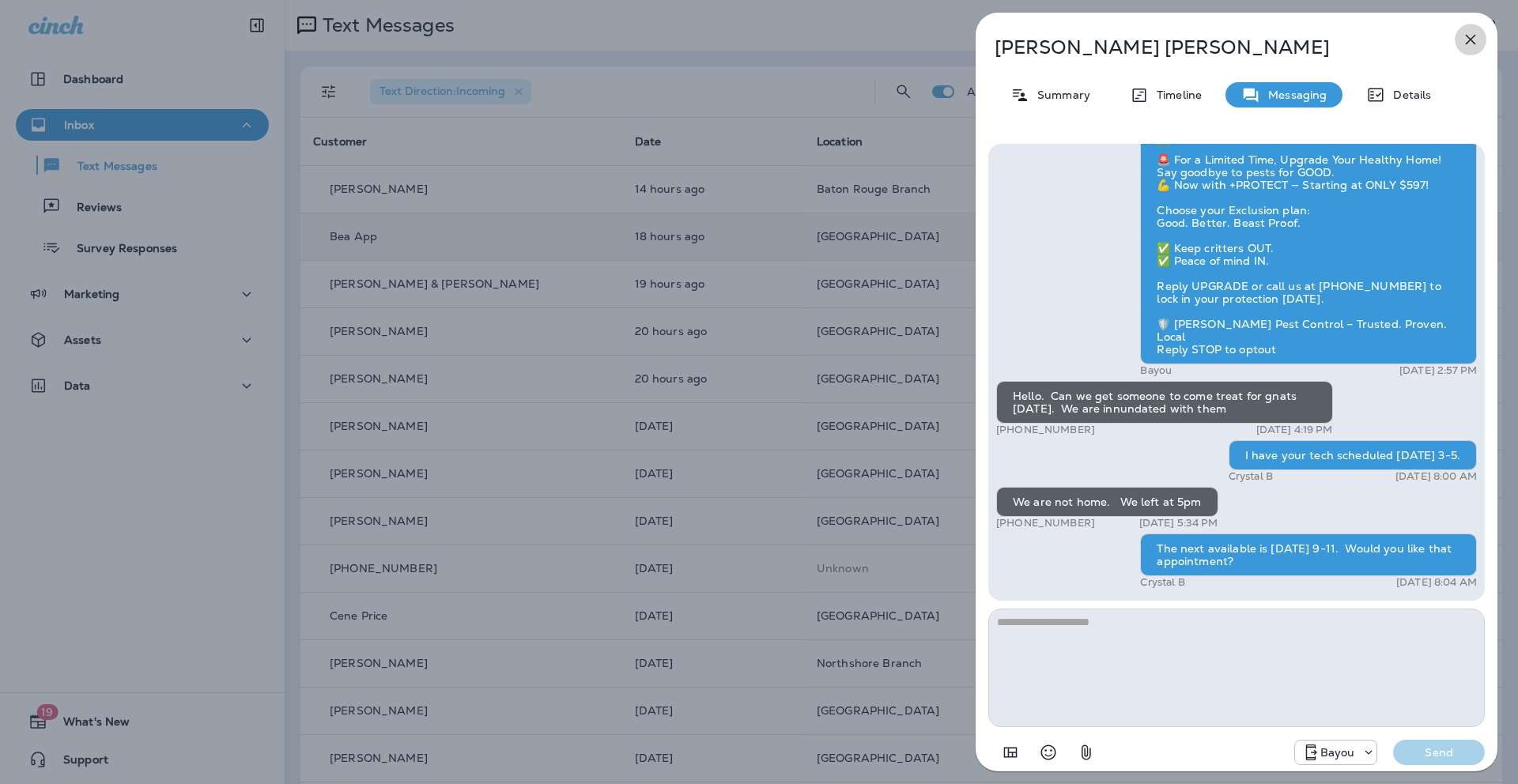
click at [1472, 35] on icon "button" at bounding box center [1471, 39] width 19 height 19
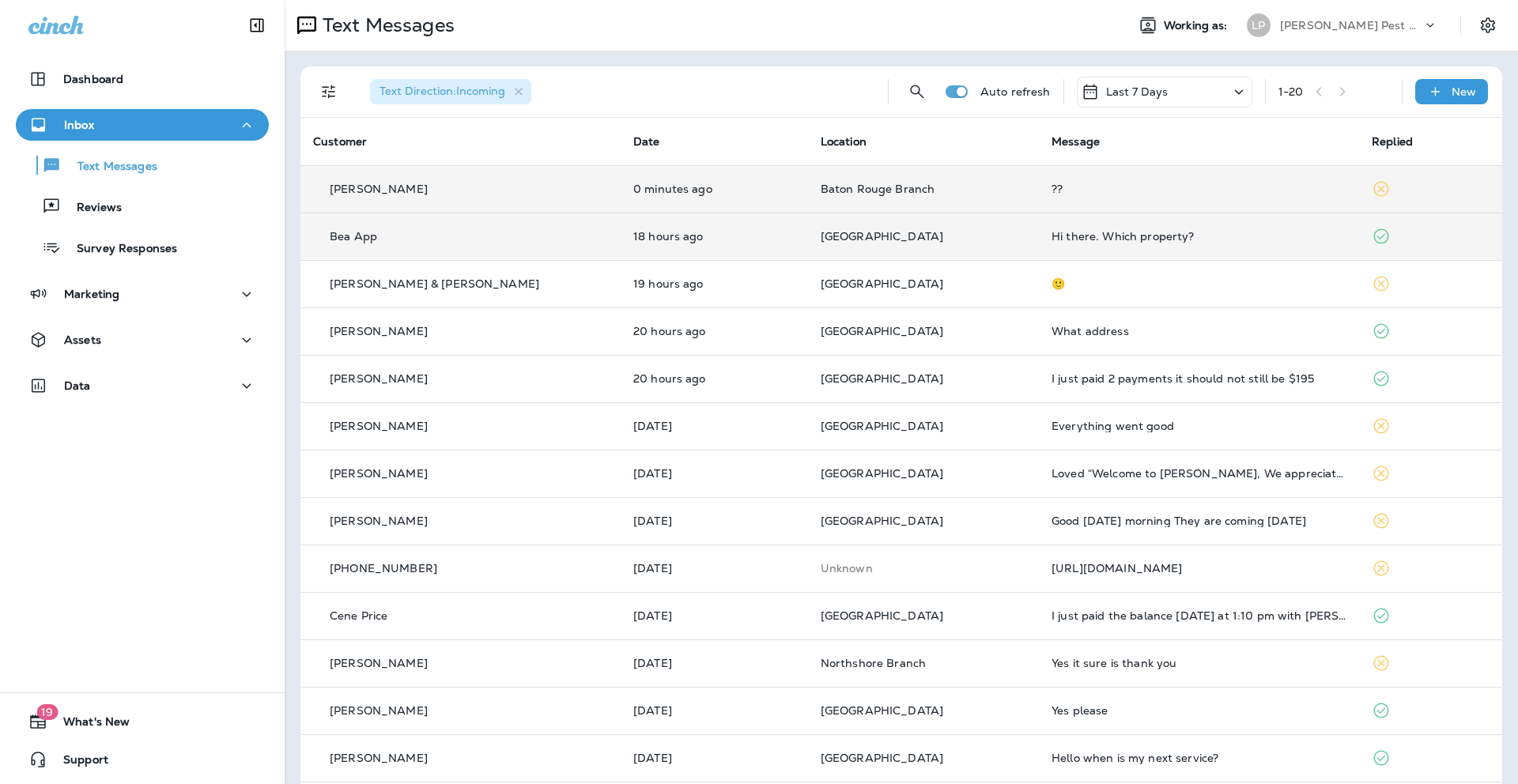
click at [1079, 176] on td "??" at bounding box center [1199, 189] width 320 height 47
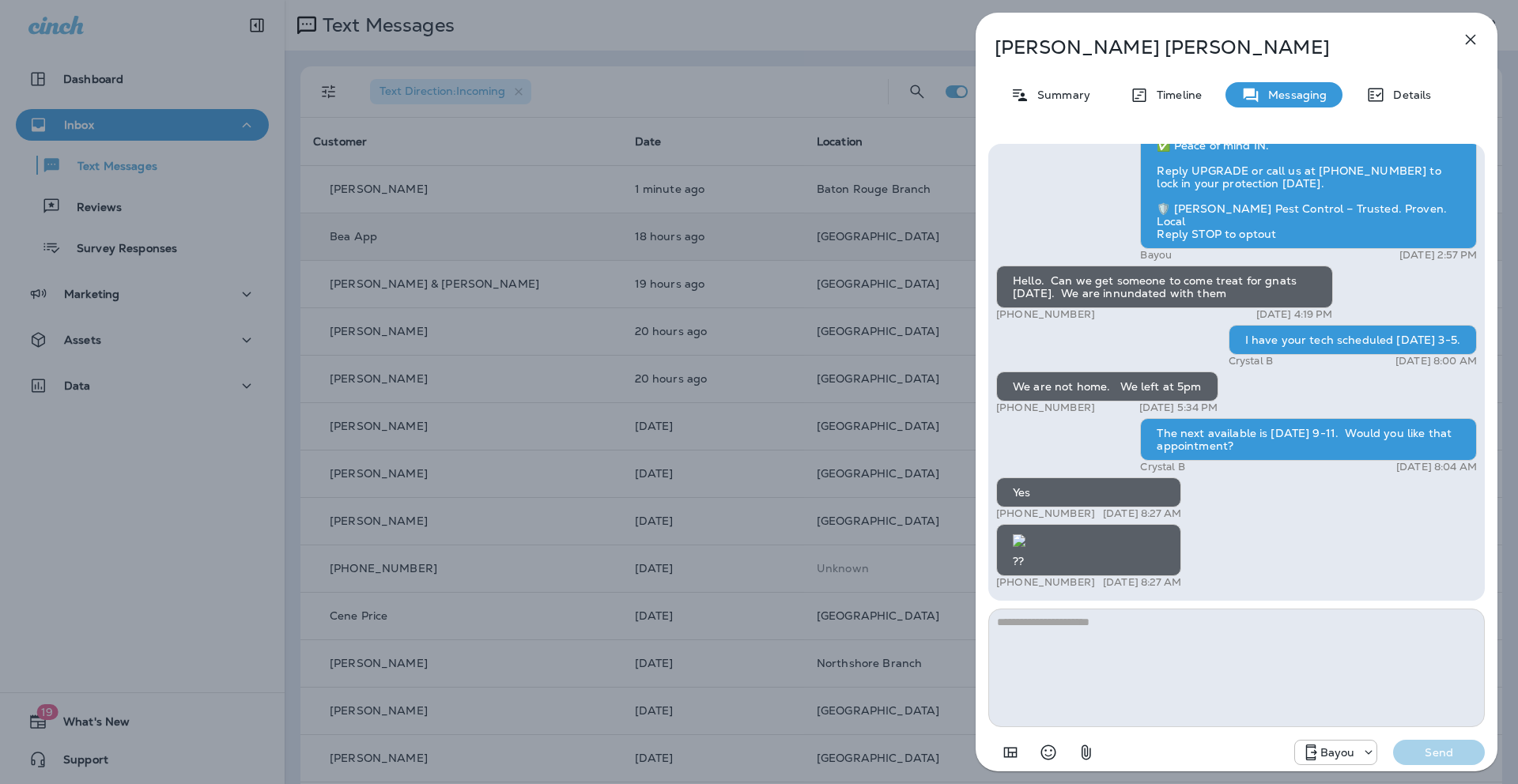
click at [1091, 638] on textarea at bounding box center [1236, 668] width 497 height 119
type textarea "**********"
click at [1426, 745] on p "Send" at bounding box center [1439, 753] width 67 height 14
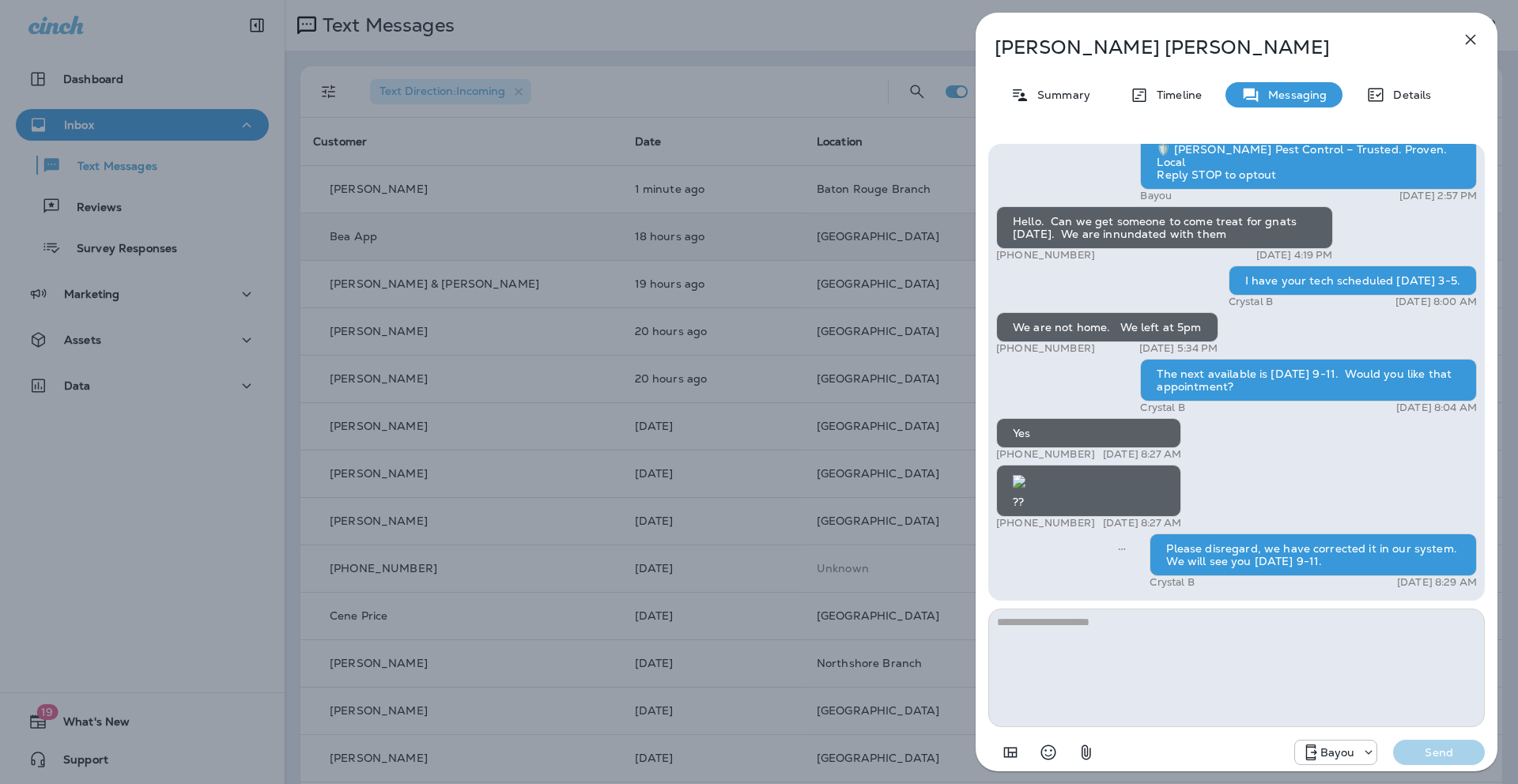
click at [1471, 30] on icon "button" at bounding box center [1471, 39] width 19 height 19
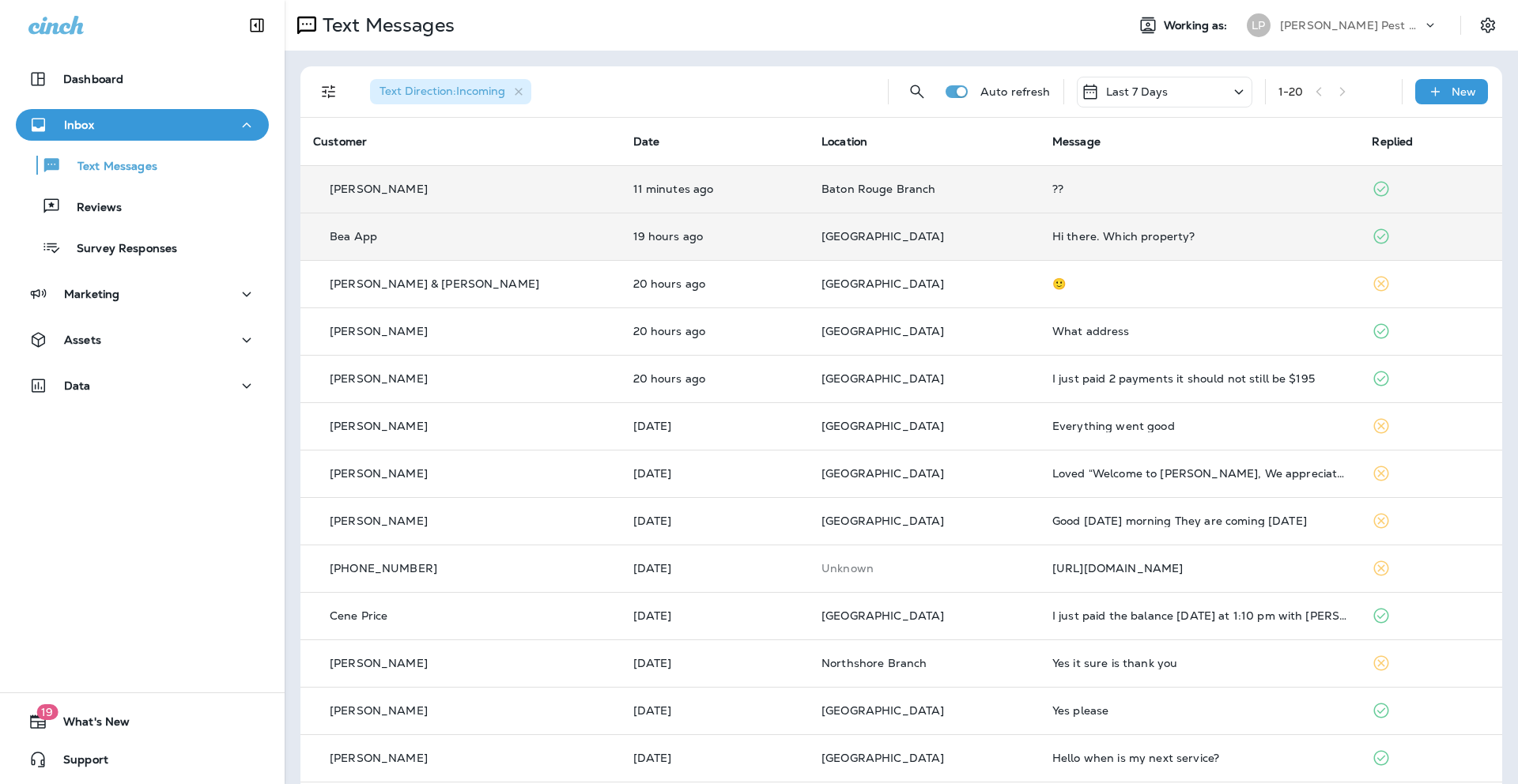
click at [1087, 181] on td "??" at bounding box center [1199, 189] width 320 height 47
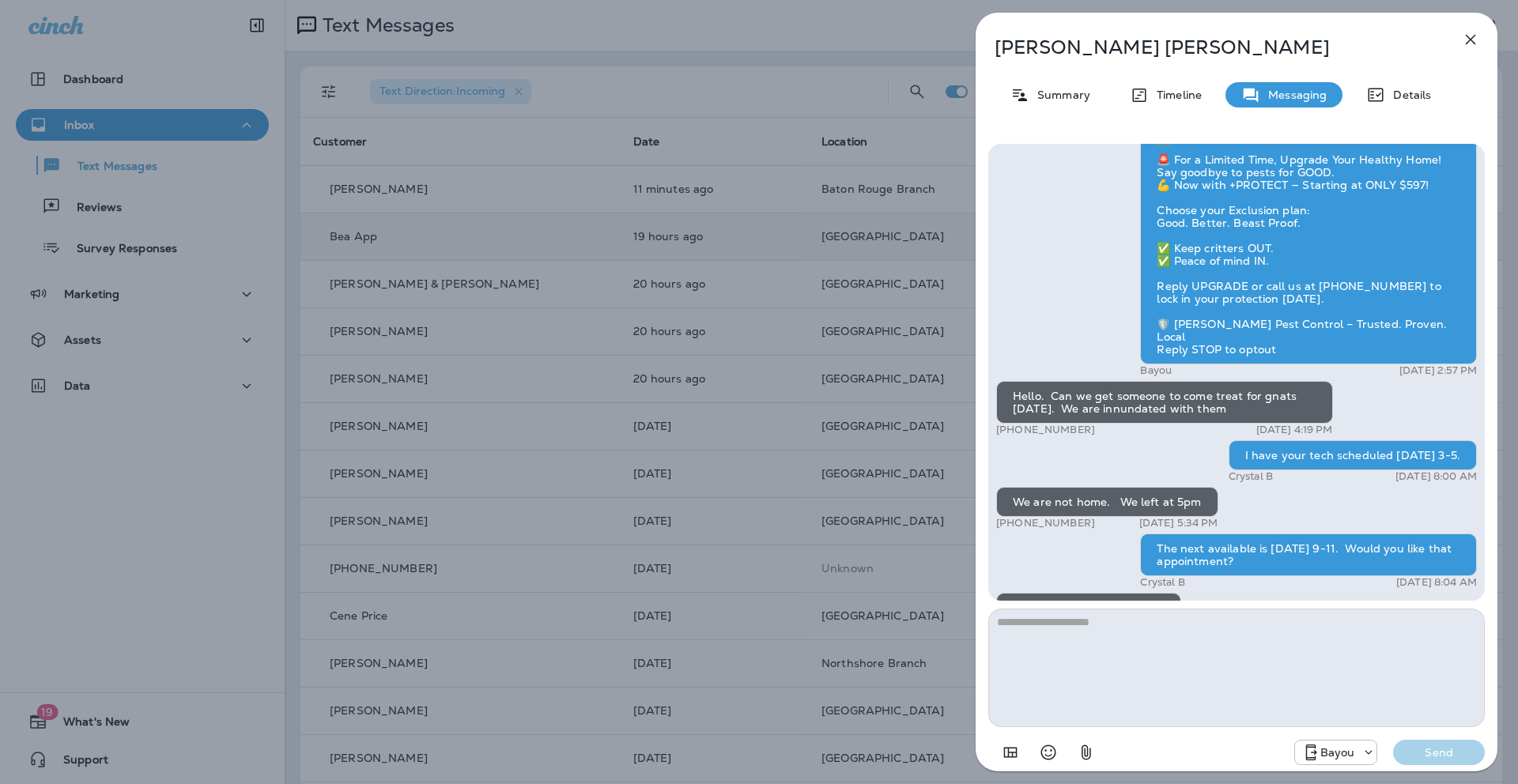
scroll to position [-661, 0]
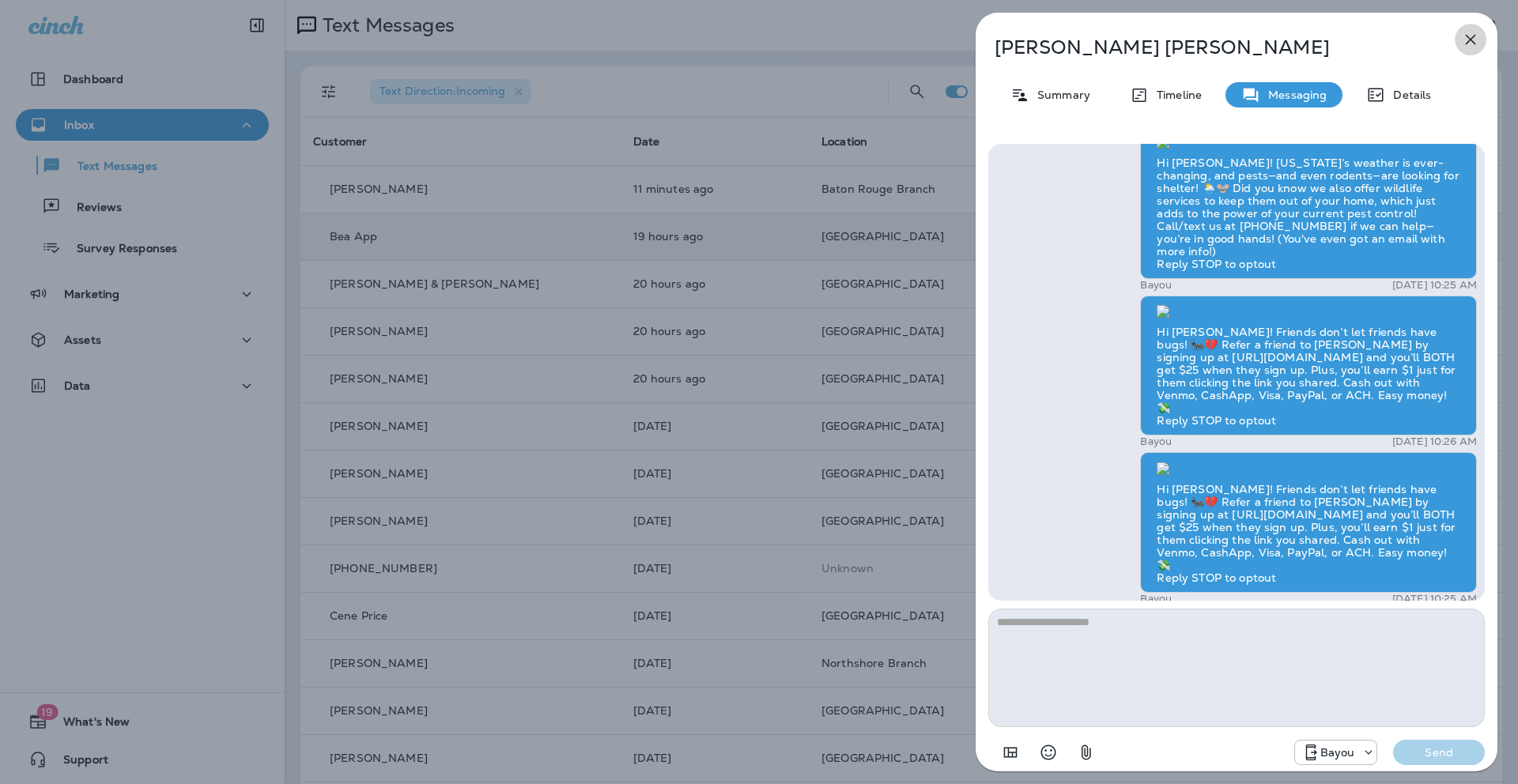
click at [1481, 39] on button "button" at bounding box center [1471, 39] width 31 height 31
